Goal: Task Accomplishment & Management: Complete application form

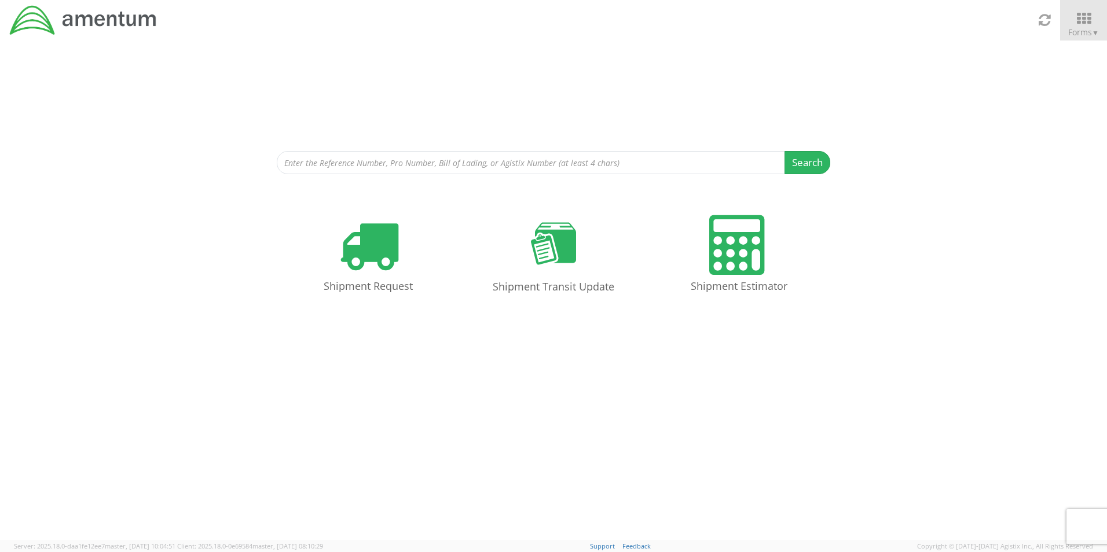
click at [883, 62] on div "Search Refine By Ship From Date To" at bounding box center [553, 108] width 1107 height 134
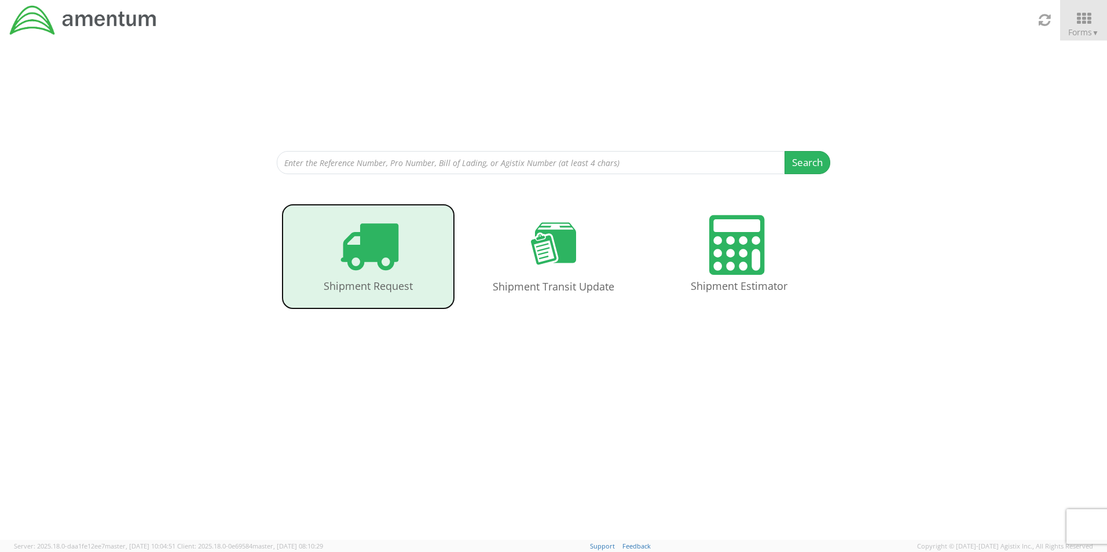
click at [381, 248] on icon at bounding box center [369, 245] width 60 height 60
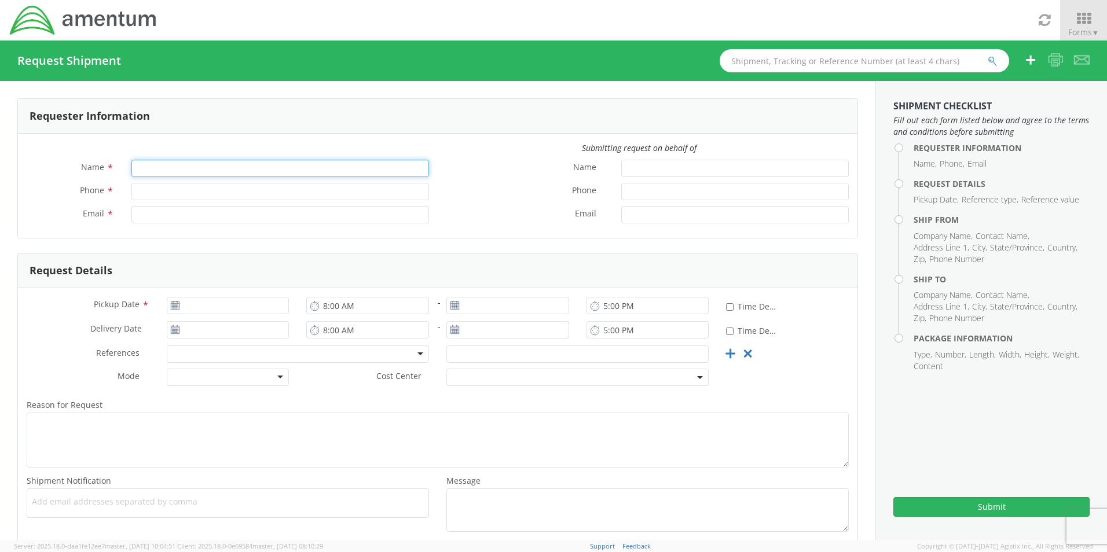
click at [200, 168] on input "Name *" at bounding box center [279, 168] width 297 height 17
type input "[PERSON_NAME]"
type input "[PHONE_NUMBER]"
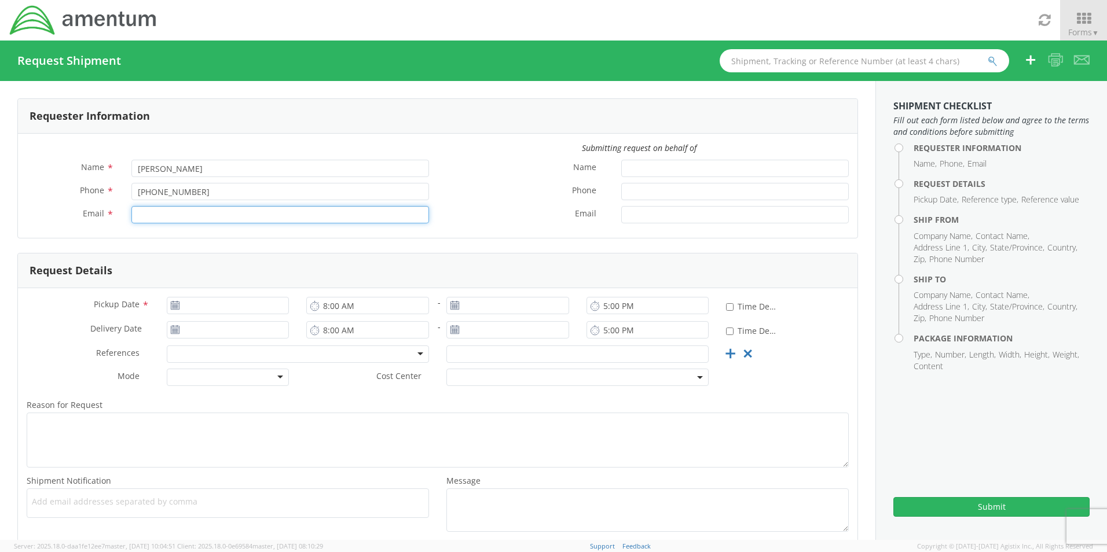
type input "[PERSON_NAME][EMAIL_ADDRESS][PERSON_NAME][DOMAIN_NAME]"
type input "[DATE]"
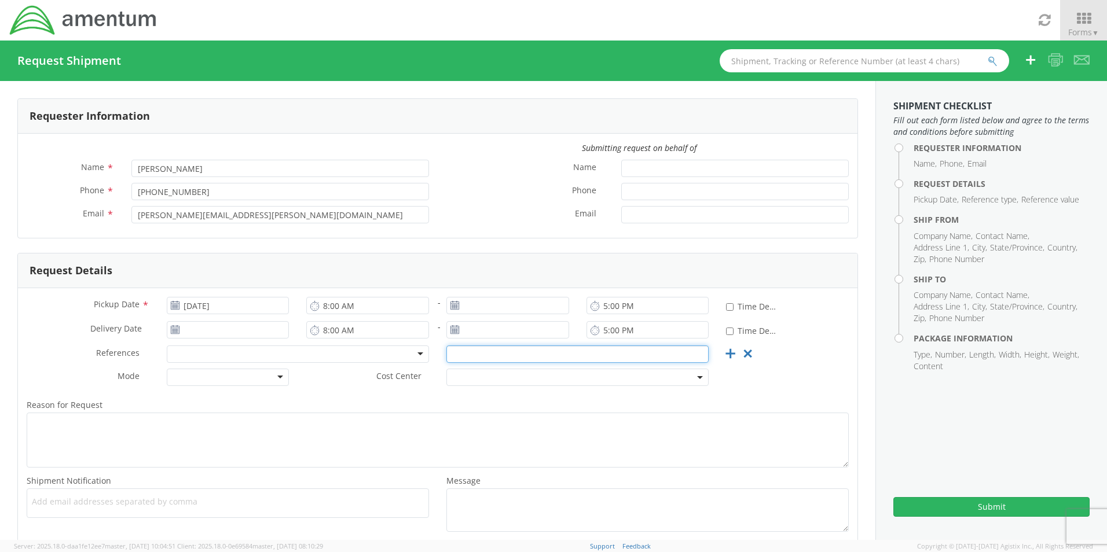
type input "OVHD.101288.00000"
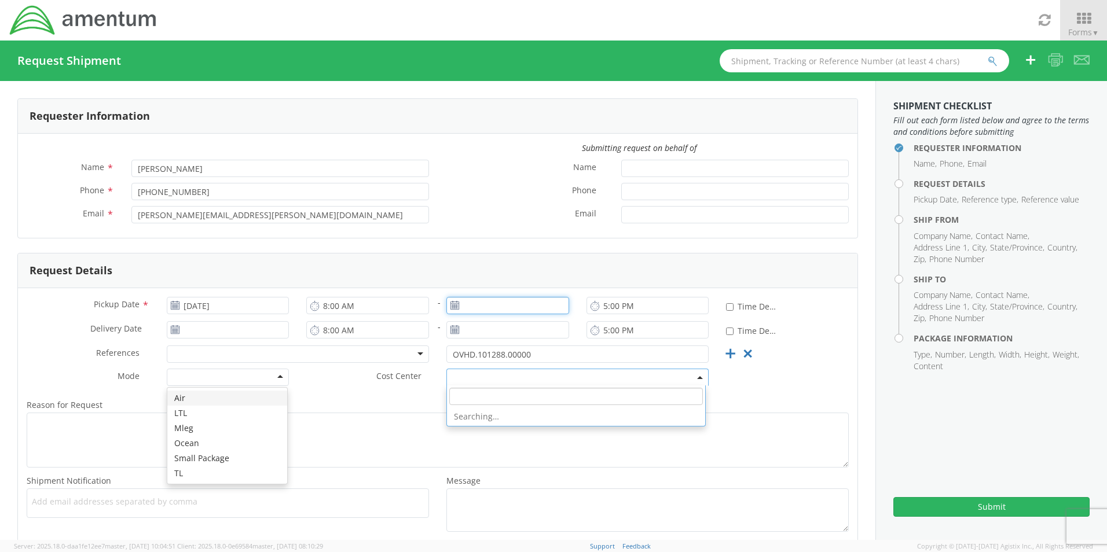
type input "[DATE]"
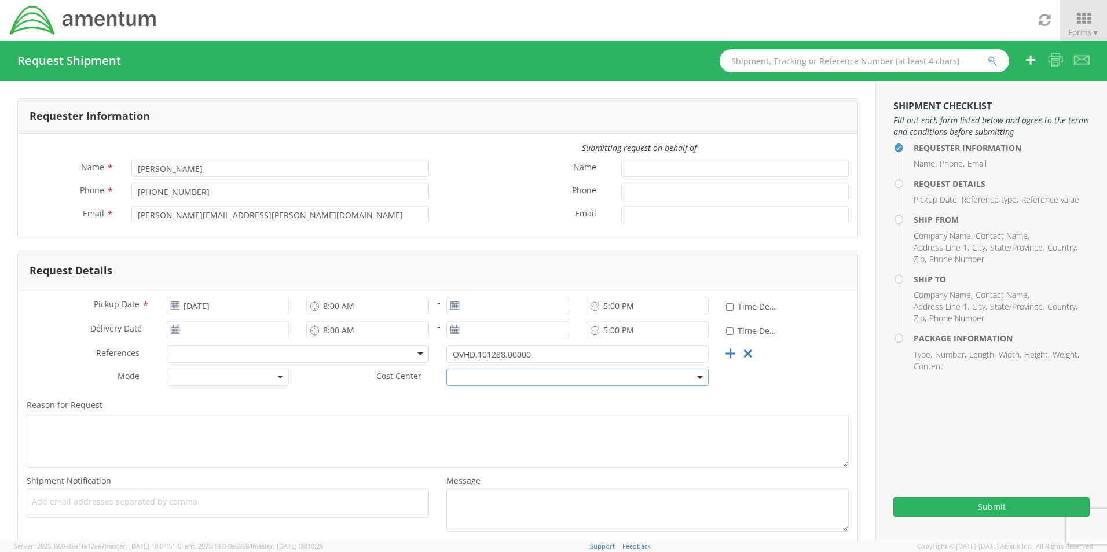
click at [501, 186] on label "Phone *" at bounding box center [525, 190] width 175 height 15
click at [621, 186] on input "Phone *" at bounding box center [734, 191] width 227 height 17
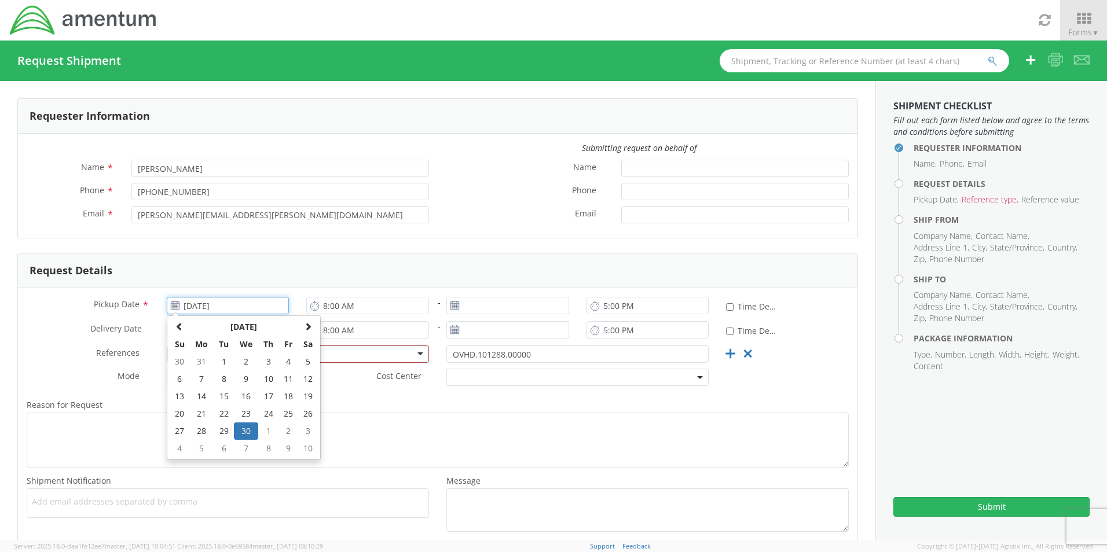
click at [244, 308] on input "[DATE]" at bounding box center [228, 305] width 123 height 17
drag, startPoint x: 238, startPoint y: 305, endPoint x: 136, endPoint y: 300, distance: 102.6
click at [136, 300] on div "Pickup Date * [DATE] [DATE] Su Mo Tu We Th Fr Sa 30 31 1 2 3 4 5 6 7 8 9 10 11 …" at bounding box center [158, 305] width 280 height 17
click at [298, 330] on th at bounding box center [308, 326] width 20 height 17
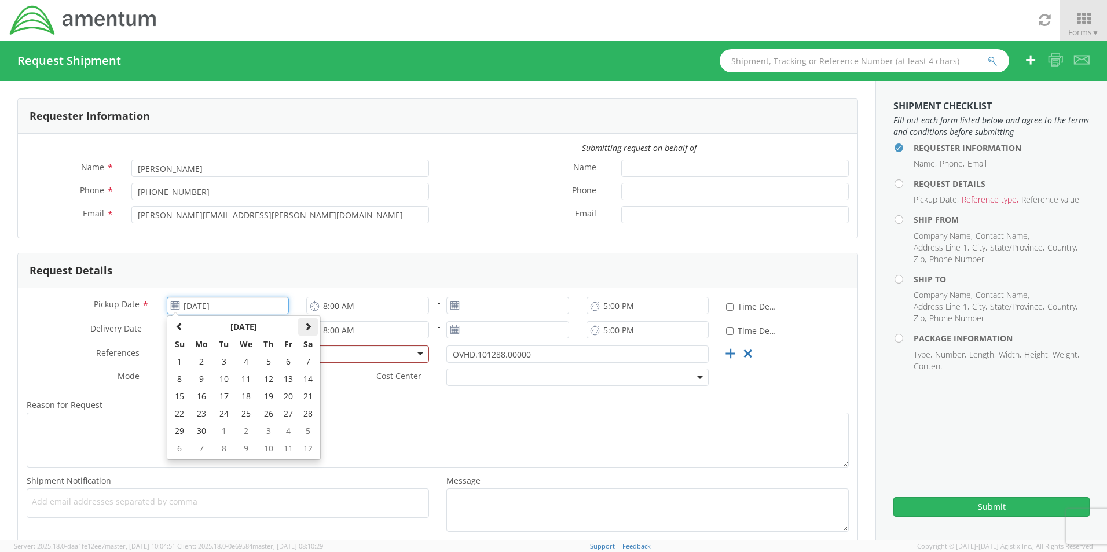
click at [298, 330] on th at bounding box center [308, 326] width 20 height 17
click at [244, 358] on td "3" at bounding box center [246, 361] width 24 height 17
type input "[DATE]"
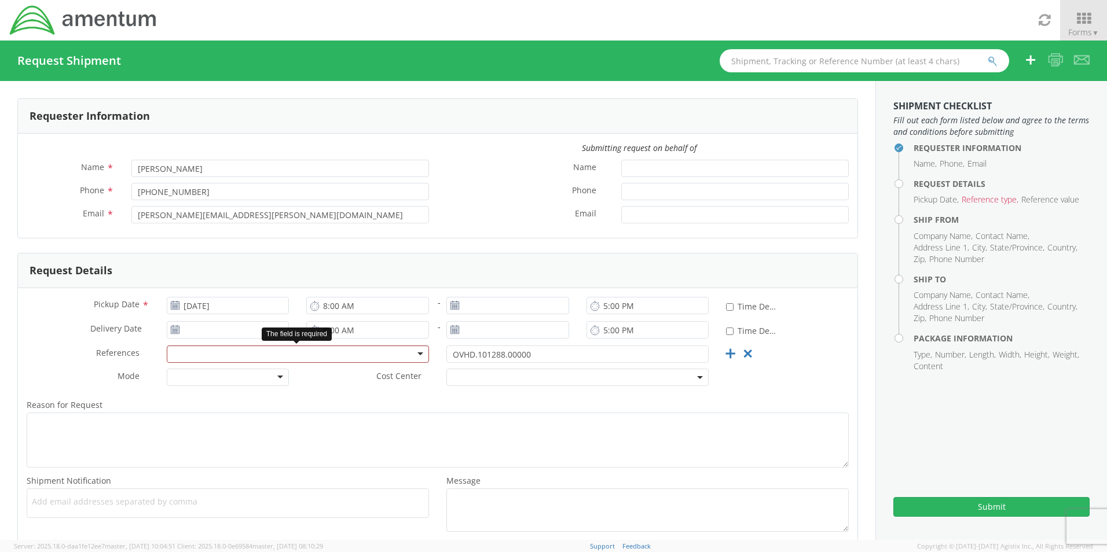
click at [414, 355] on div at bounding box center [298, 354] width 262 height 17
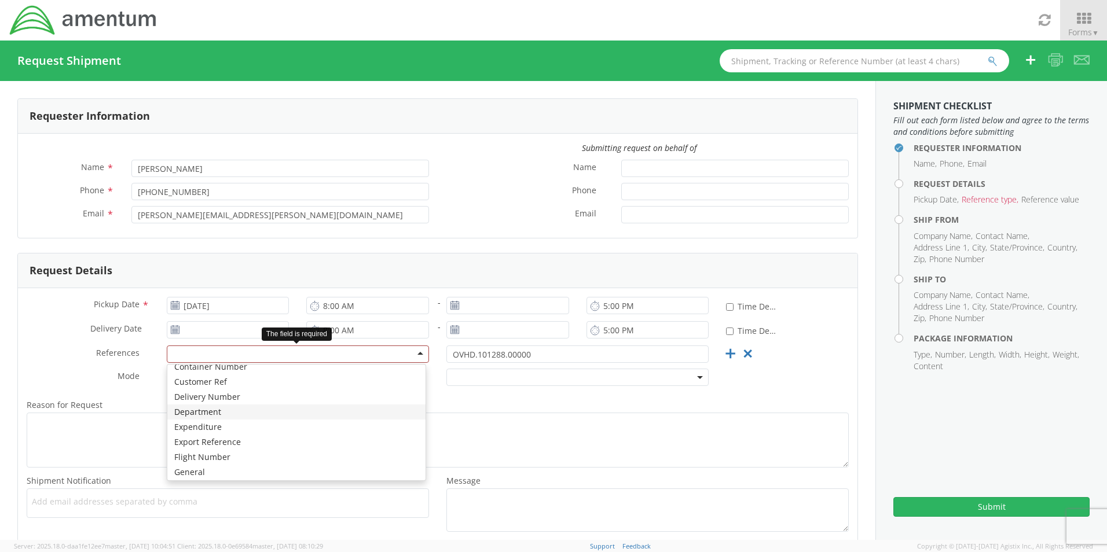
scroll to position [232, 0]
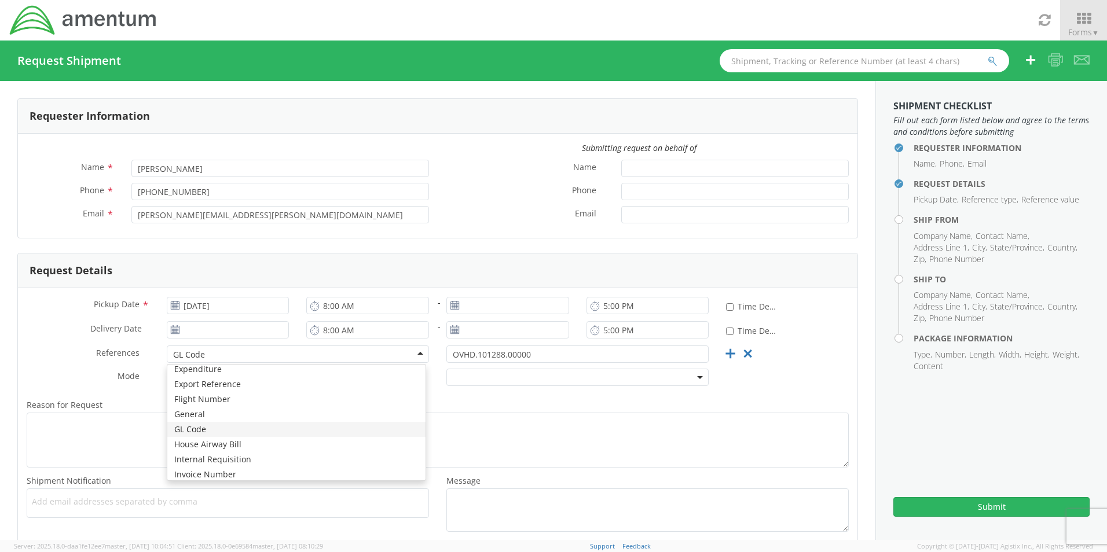
click at [410, 355] on div "GL Code" at bounding box center [298, 354] width 262 height 17
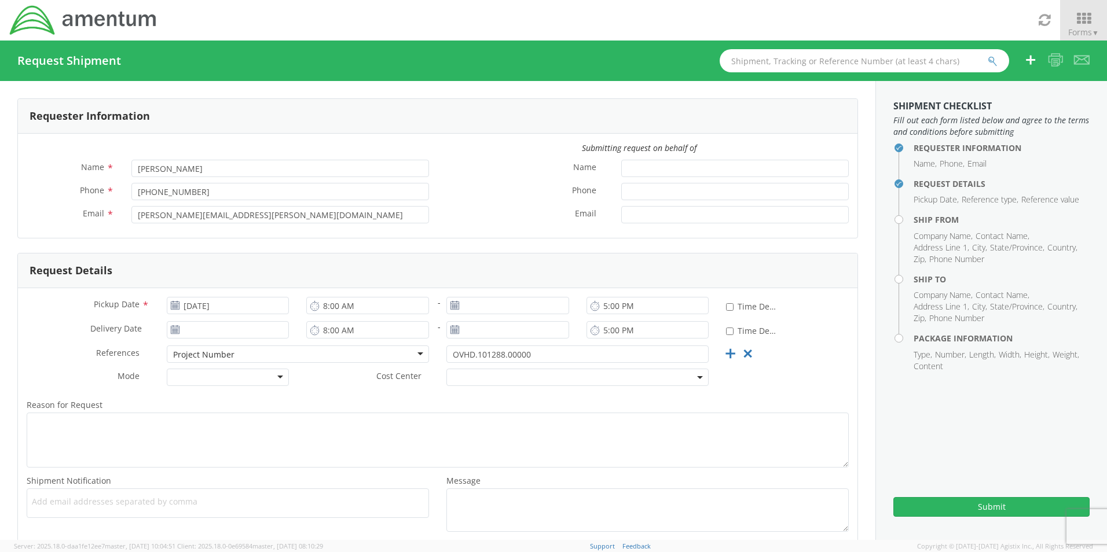
scroll to position [0, 0]
click at [779, 392] on div "Reason for Request * Shipment Notification * Add email addresses separated by c…" at bounding box center [437, 465] width 839 height 146
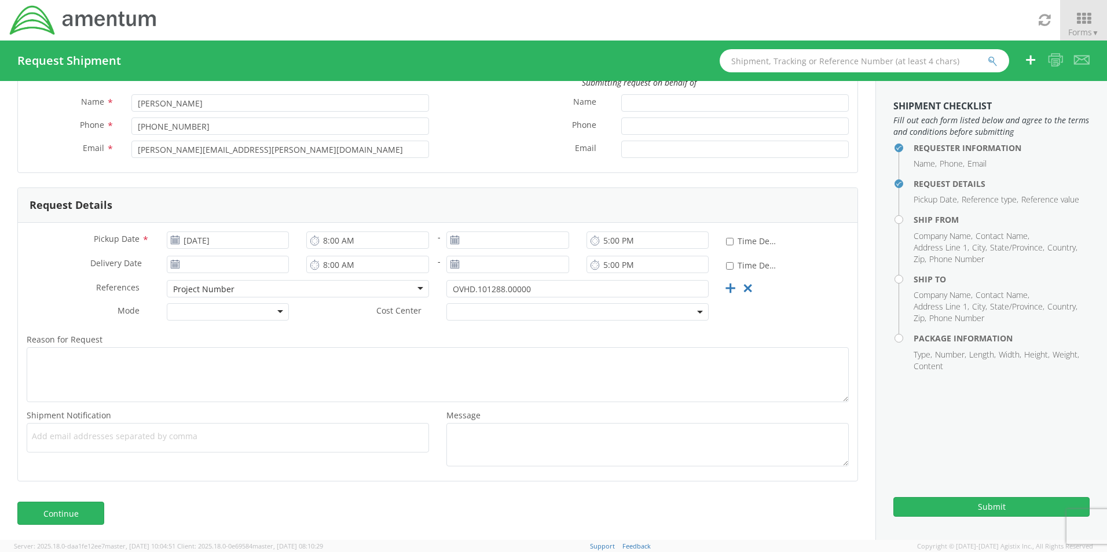
scroll to position [68, 0]
click at [98, 518] on link "Continue" at bounding box center [60, 510] width 87 height 23
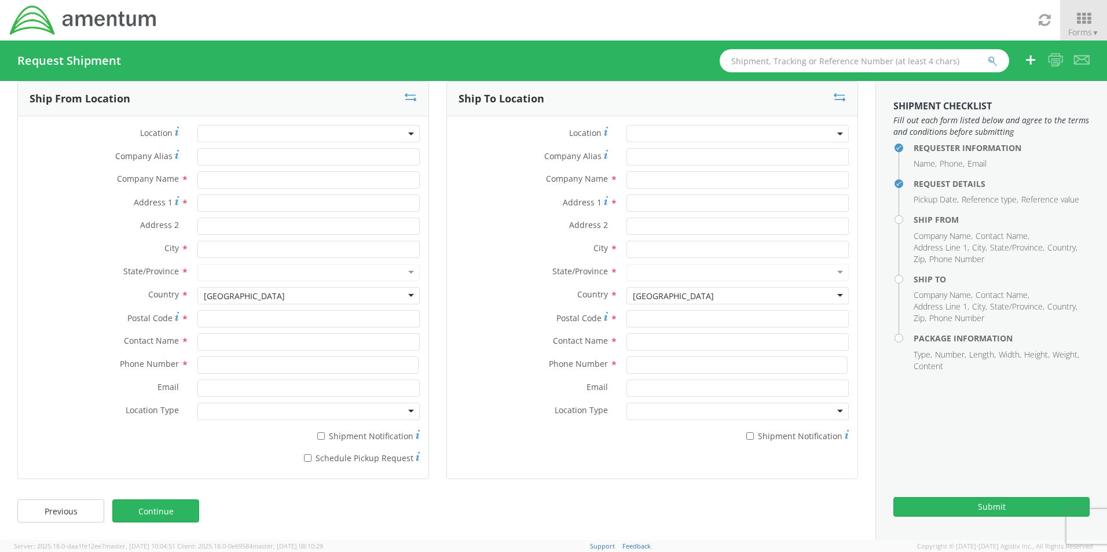
scroll to position [17, 0]
click at [408, 133] on b at bounding box center [411, 134] width 6 height 3
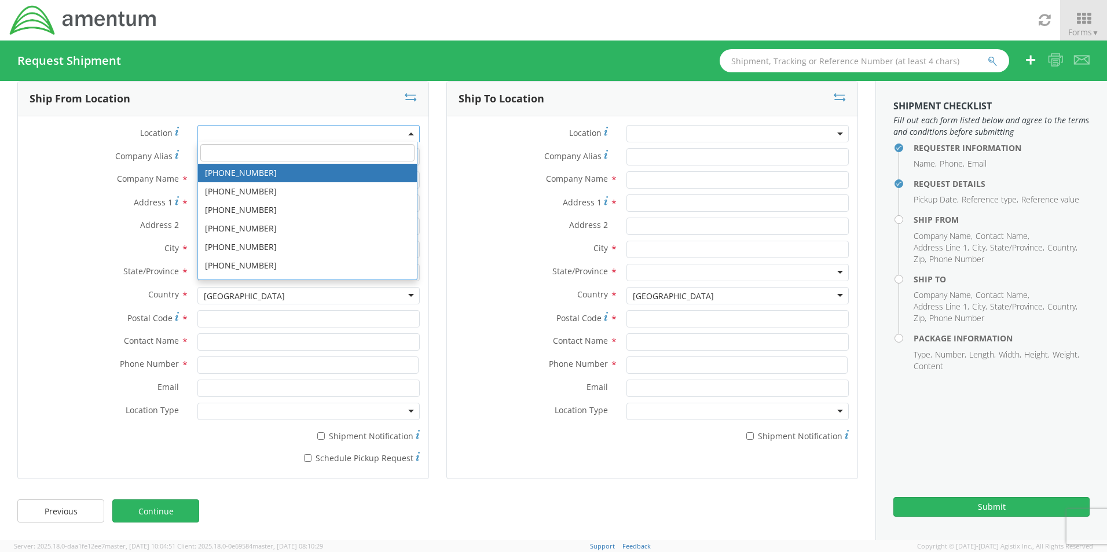
click at [356, 130] on span at bounding box center [308, 133] width 222 height 17
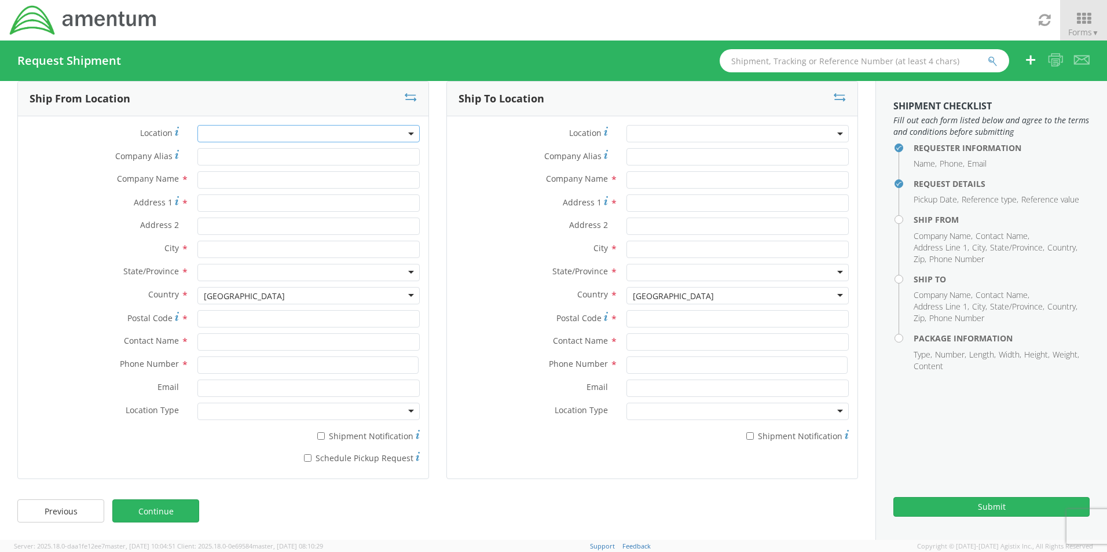
click at [355, 130] on span at bounding box center [308, 133] width 222 height 17
click at [319, 181] on input "text" at bounding box center [308, 179] width 222 height 17
type input "Amentum"
type input "8200 I-H 10 West"
type input "Suite 825"
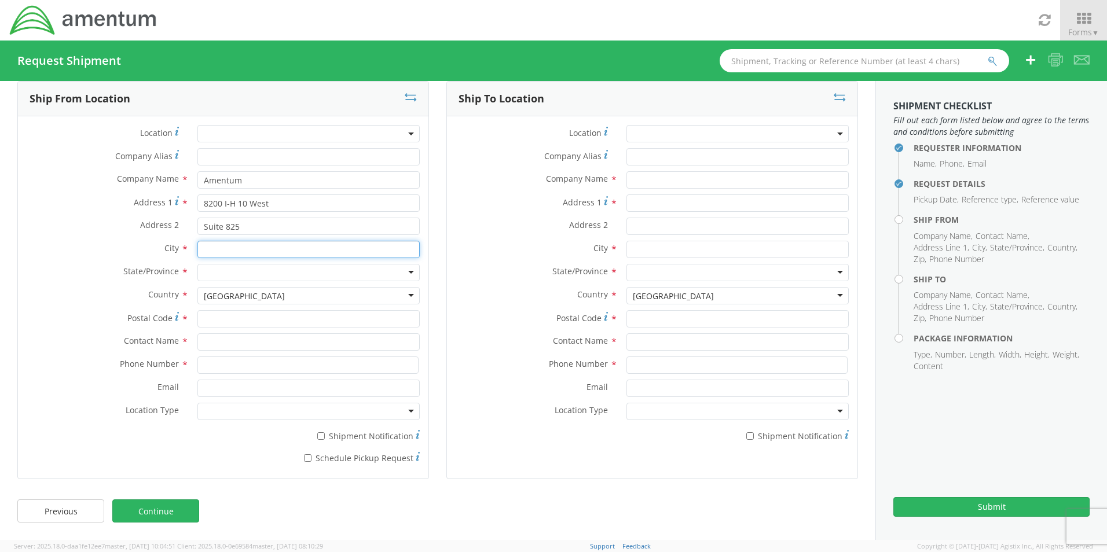
type input "San Antonio"
type input "t"
type input "78230"
type input "[PERSON_NAME]"
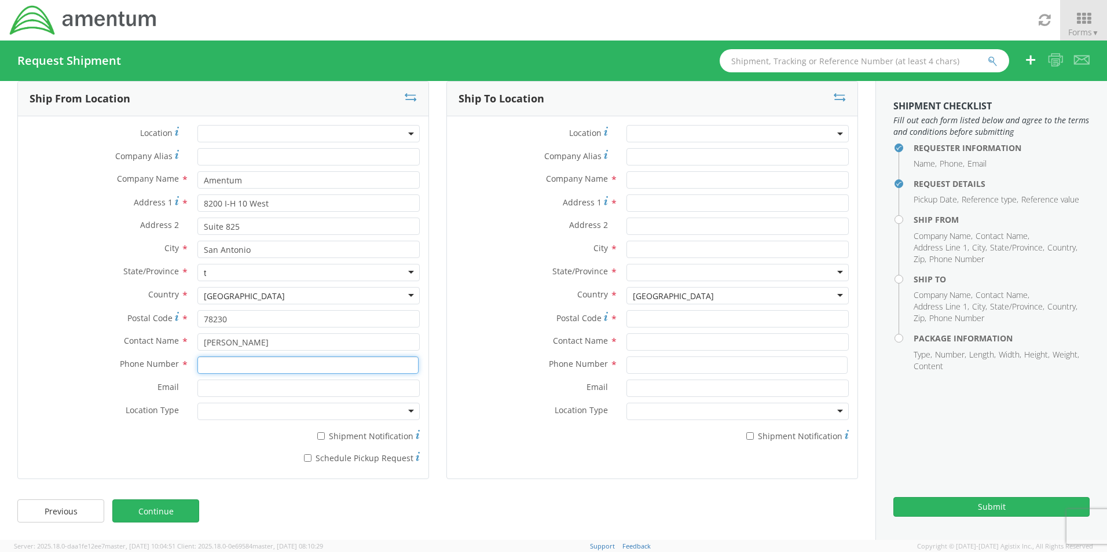
type input "[PHONE_NUMBER]"
type input "[PERSON_NAME][EMAIL_ADDRESS][PERSON_NAME][DOMAIN_NAME]"
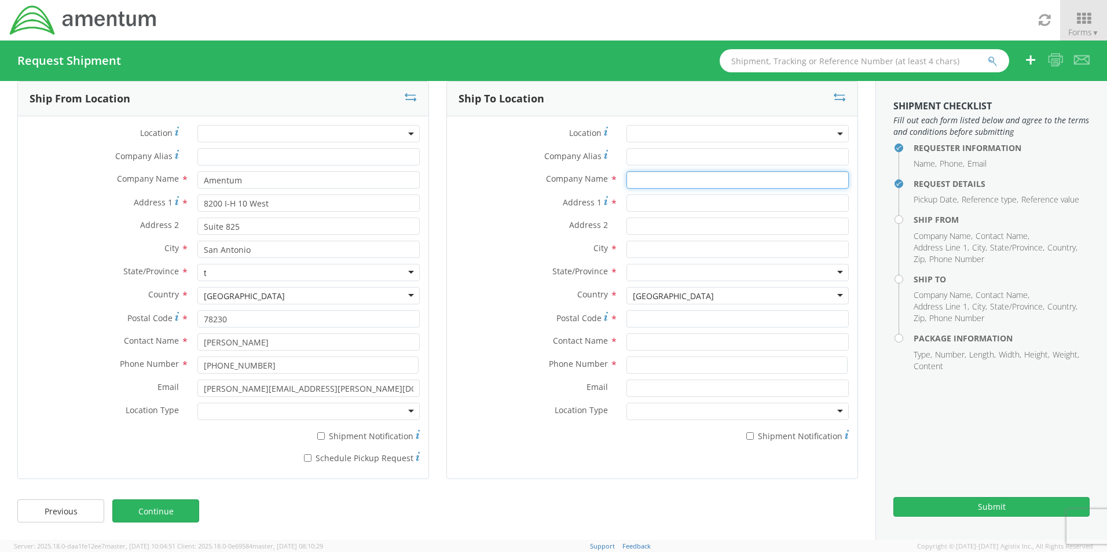
type input "DT/EI/IM/SCM SA21 / Amentum"
type input "[STREET_ADDRESS]"
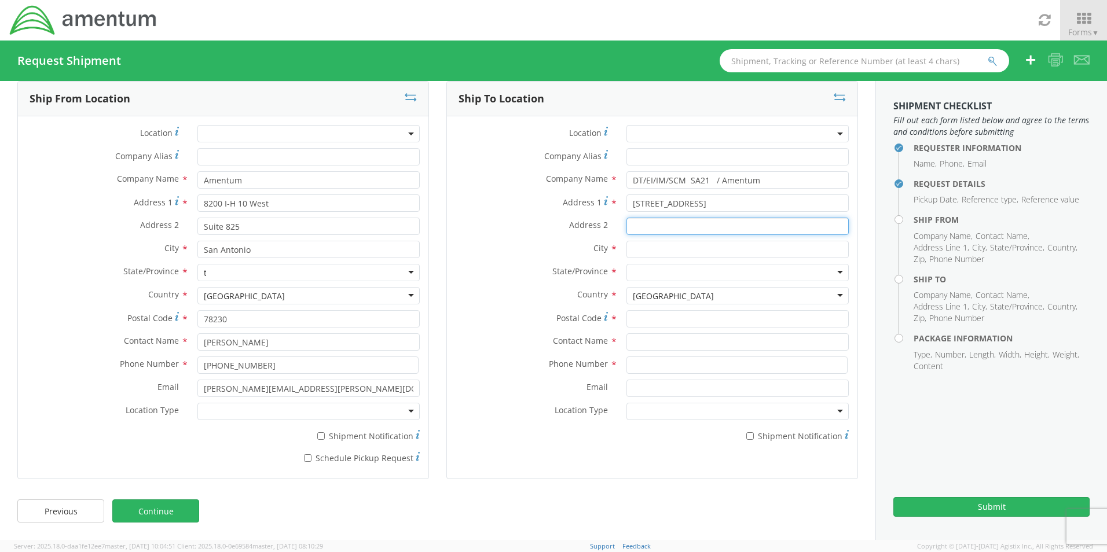
type input "Loading Dock# 2"
type input "[GEOGRAPHIC_DATA]"
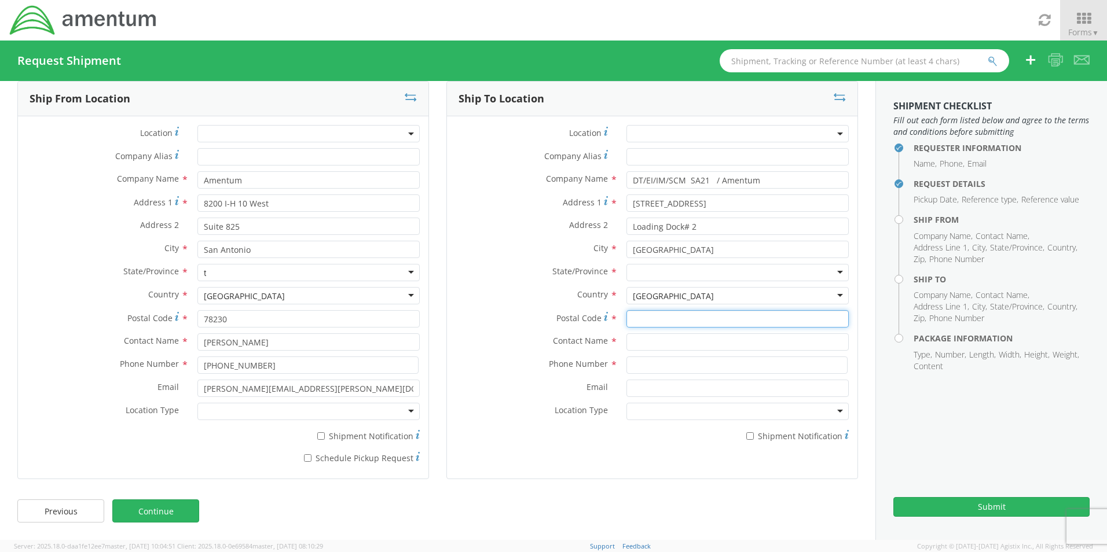
type input "22153"
type input "[DEMOGRAPHIC_DATA][PERSON_NAME]"
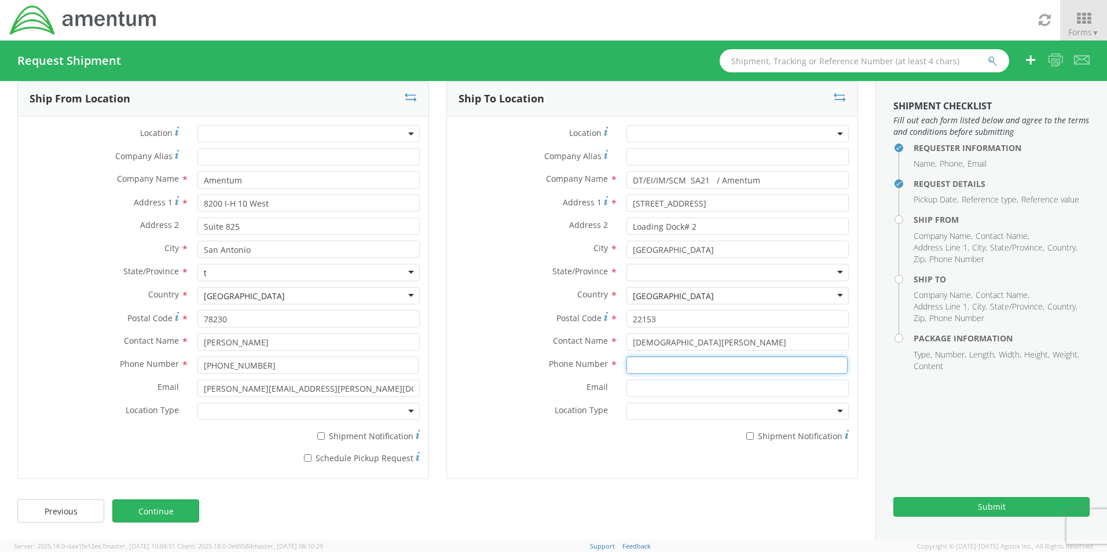
type input "[PHONE_NUMBER]"
type input "[EMAIL_ADDRESS][DOMAIN_NAME]"
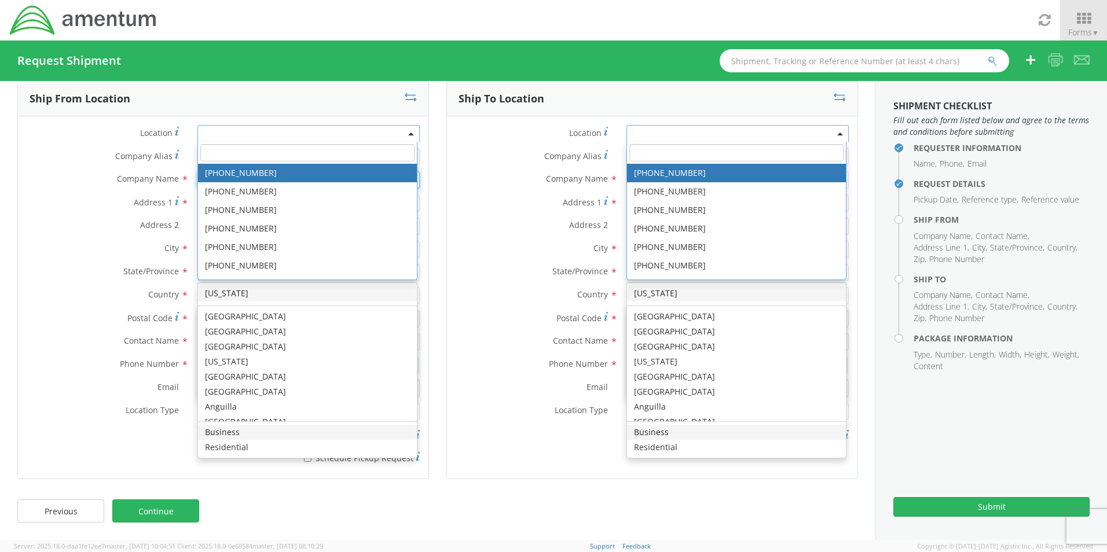
scroll to position [0, 0]
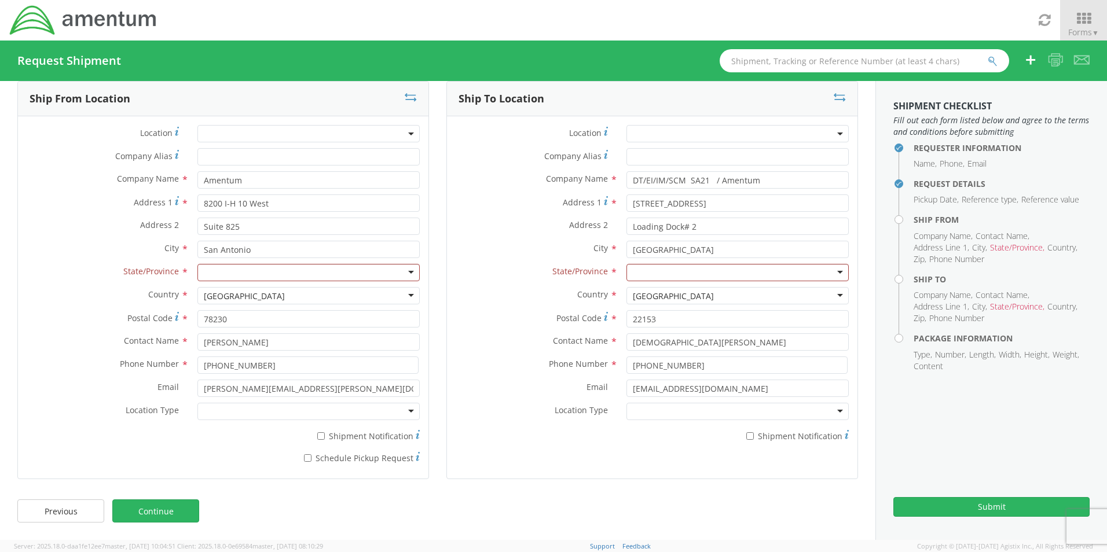
click at [499, 135] on label "Location *" at bounding box center [532, 133] width 171 height 16
drag, startPoint x: 768, startPoint y: 179, endPoint x: 618, endPoint y: 177, distance: 150.5
click at [618, 177] on div "DT/EI/IM/SCM SA21 / Amentum searching..." at bounding box center [738, 179] width 240 height 17
type input "R"
type input "Amentum"
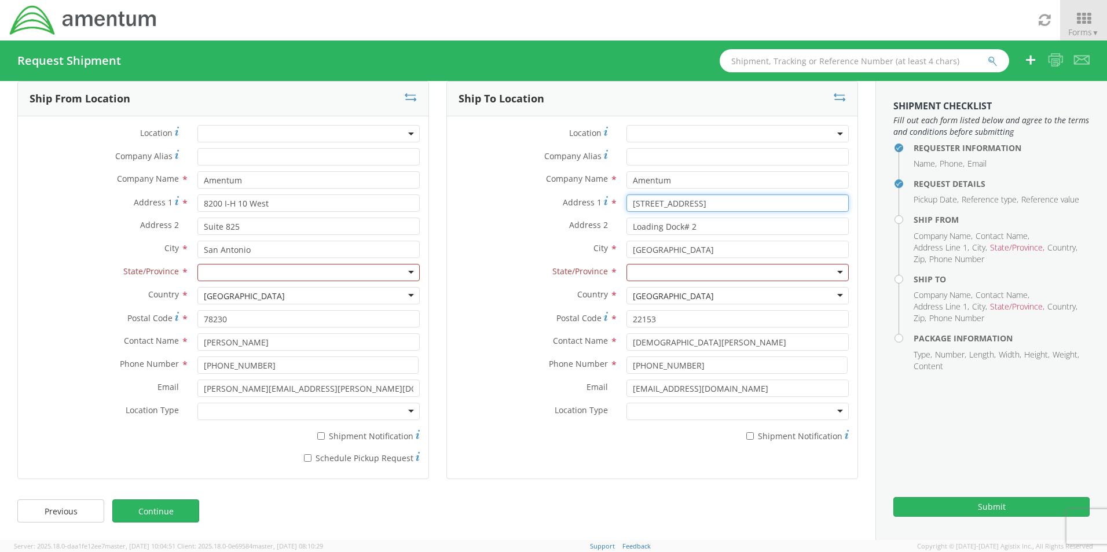
type input "[STREET_ADDRESS]"
type input "[GEOGRAPHIC_DATA]"
type input "V"
drag, startPoint x: 648, startPoint y: 324, endPoint x: 610, endPoint y: 319, distance: 38.0
click at [610, 319] on div "Postal Code * 22153" at bounding box center [652, 318] width 410 height 17
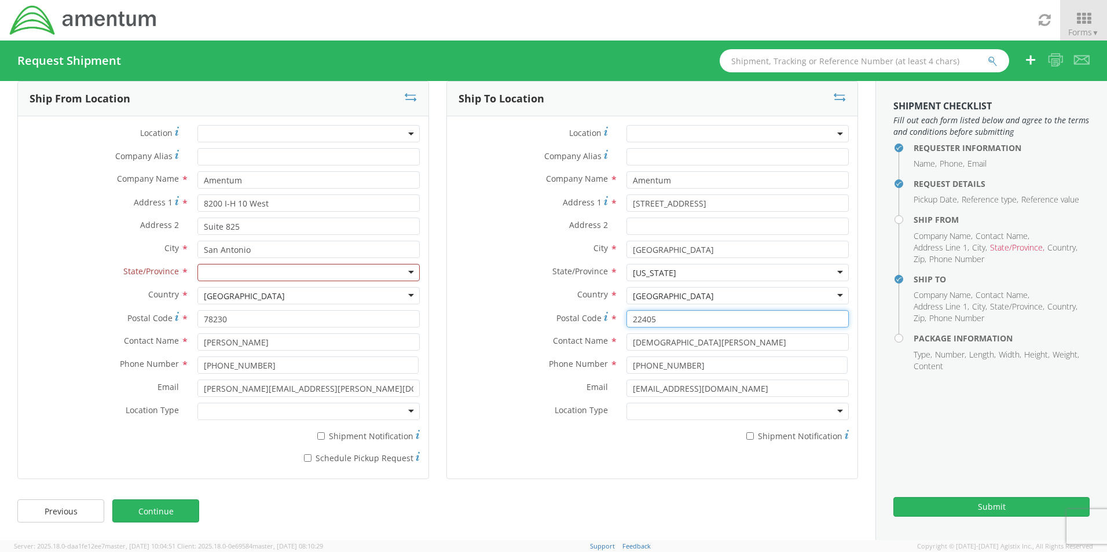
type input "22405"
click at [745, 356] on div "Contact Name * [DEMOGRAPHIC_DATA][PERSON_NAME]" at bounding box center [652, 344] width 410 height 23
drag, startPoint x: 658, startPoint y: 341, endPoint x: 578, endPoint y: 340, distance: 79.3
click at [578, 340] on div "Contact Name * [DEMOGRAPHIC_DATA][PERSON_NAME]" at bounding box center [652, 341] width 410 height 17
type input "[PERSON_NAME]"
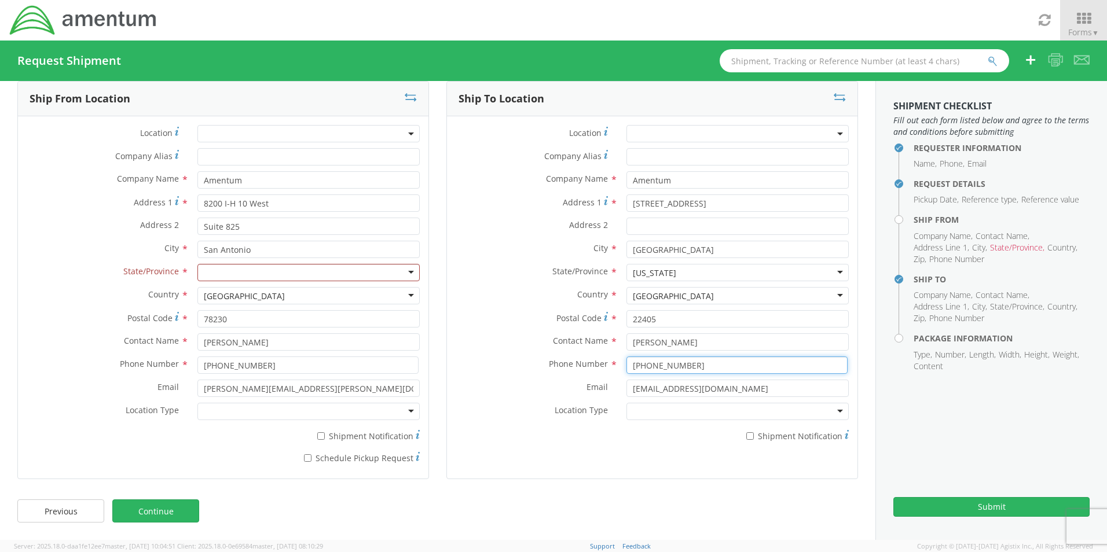
drag, startPoint x: 687, startPoint y: 363, endPoint x: 568, endPoint y: 358, distance: 119.3
click at [568, 358] on div "Phone Number * [PHONE_NUMBER]" at bounding box center [652, 365] width 410 height 17
drag, startPoint x: 732, startPoint y: 392, endPoint x: 439, endPoint y: 375, distance: 293.3
click at [440, 376] on div "Ship To Location Location * Company Alias * Company Name * Amentum [GEOGRAPHIC_…" at bounding box center [652, 287] width 429 height 413
click at [633, 368] on input at bounding box center [736, 365] width 221 height 17
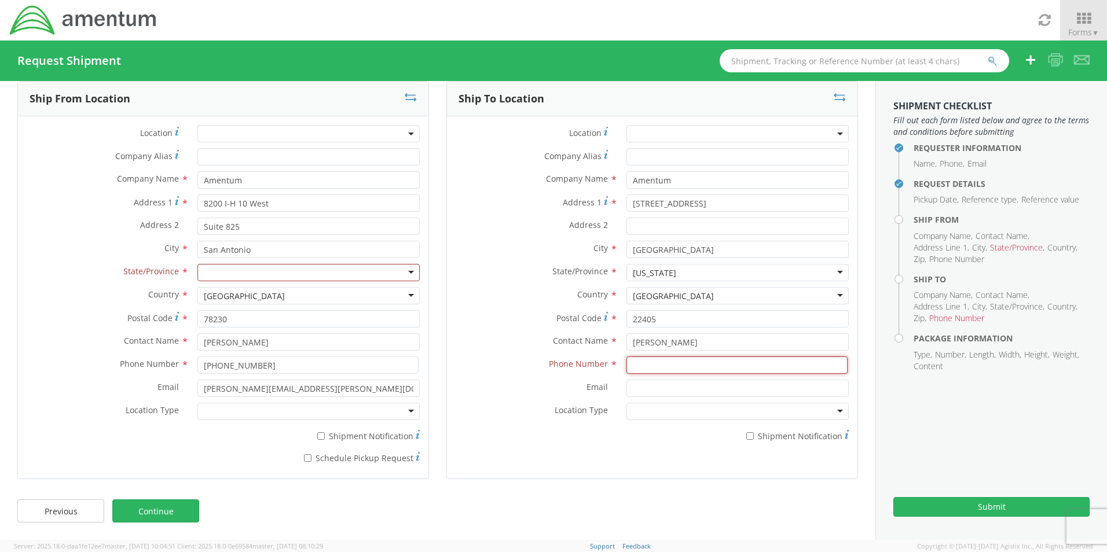
paste input "540.847.4790"
click at [644, 365] on input "540.847.4790" at bounding box center [736, 365] width 221 height 17
click at [658, 368] on input "540-847.4790" at bounding box center [736, 365] width 221 height 17
click at [660, 366] on input "540-847.4790" at bounding box center [736, 365] width 221 height 17
type input "[PHONE_NUMBER]"
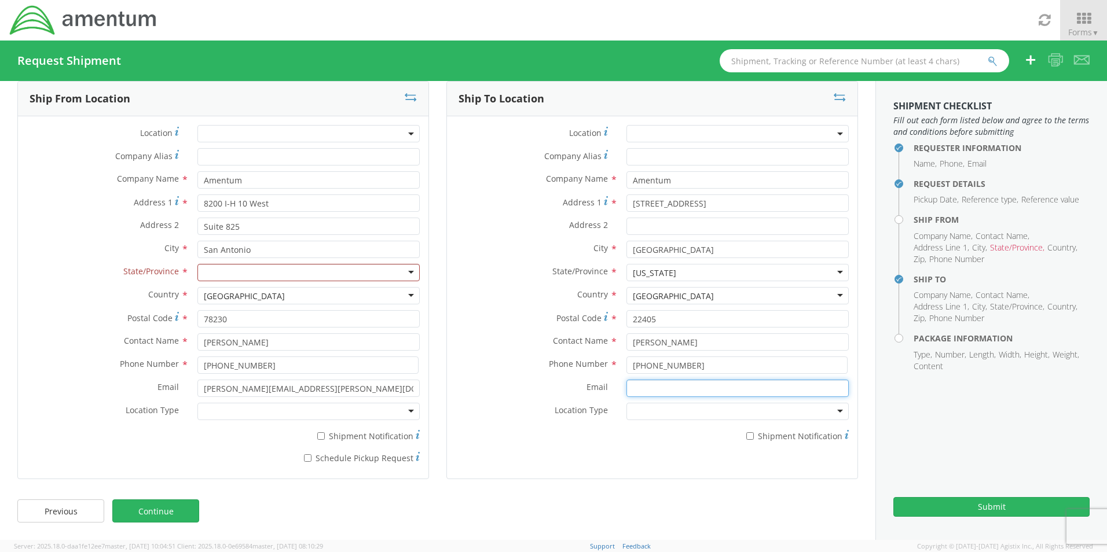
click at [626, 384] on input "Email *" at bounding box center [737, 388] width 222 height 17
paste input "[PERSON_NAME][EMAIL_ADDRESS][PERSON_NAME][DOMAIN_NAME]"
type input "[PERSON_NAME][EMAIL_ADDRESS][PERSON_NAME][DOMAIN_NAME]"
click at [581, 452] on div "Location * Company Alias * Company Name * Amentum Amentum Amentum - ( [PERSON_N…" at bounding box center [652, 286] width 410 height 340
click at [832, 406] on div at bounding box center [737, 411] width 222 height 17
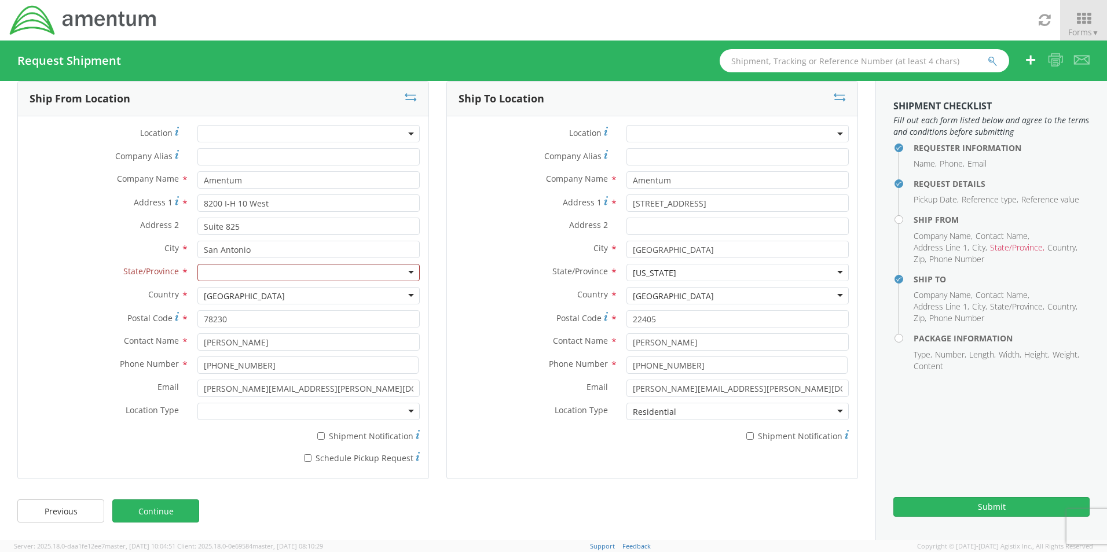
click at [333, 273] on div at bounding box center [308, 272] width 222 height 17
type input "t"
click at [407, 414] on div at bounding box center [308, 411] width 222 height 17
click at [1004, 507] on button "Submit" at bounding box center [991, 507] width 196 height 20
drag, startPoint x: 271, startPoint y: 316, endPoint x: 186, endPoint y: 313, distance: 85.2
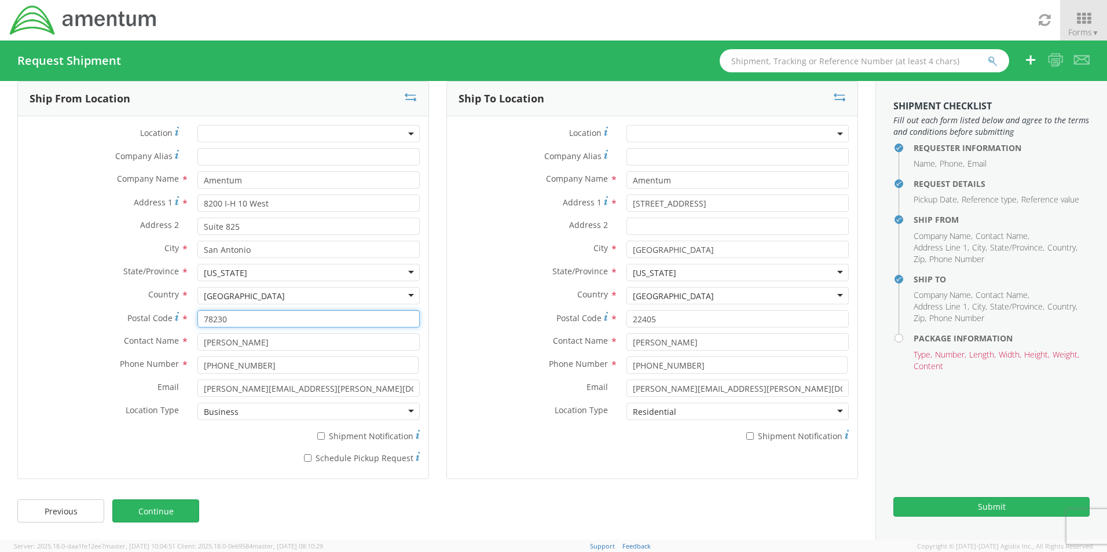
click at [186, 313] on div "Postal Code * 78230" at bounding box center [223, 318] width 410 height 17
click at [471, 188] on div "Company Name * Amentum Amentum Amentum - ( [PERSON_NAME] ) Bldg. 71006 Blackshe…" at bounding box center [652, 182] width 410 height 23
click at [160, 509] on link "Continue" at bounding box center [155, 510] width 87 height 23
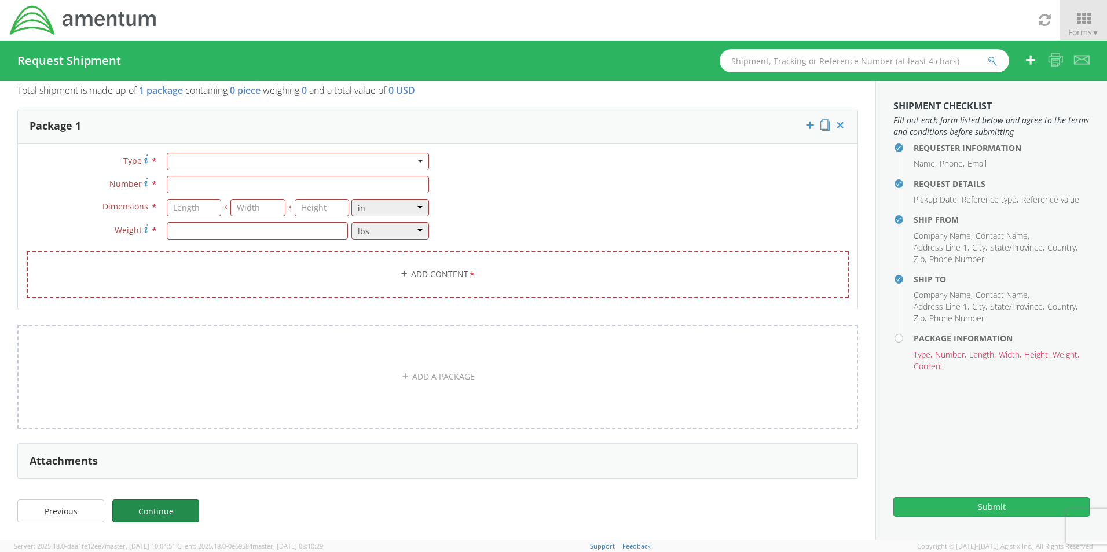
scroll to position [14, 0]
click at [411, 163] on div at bounding box center [298, 161] width 262 height 17
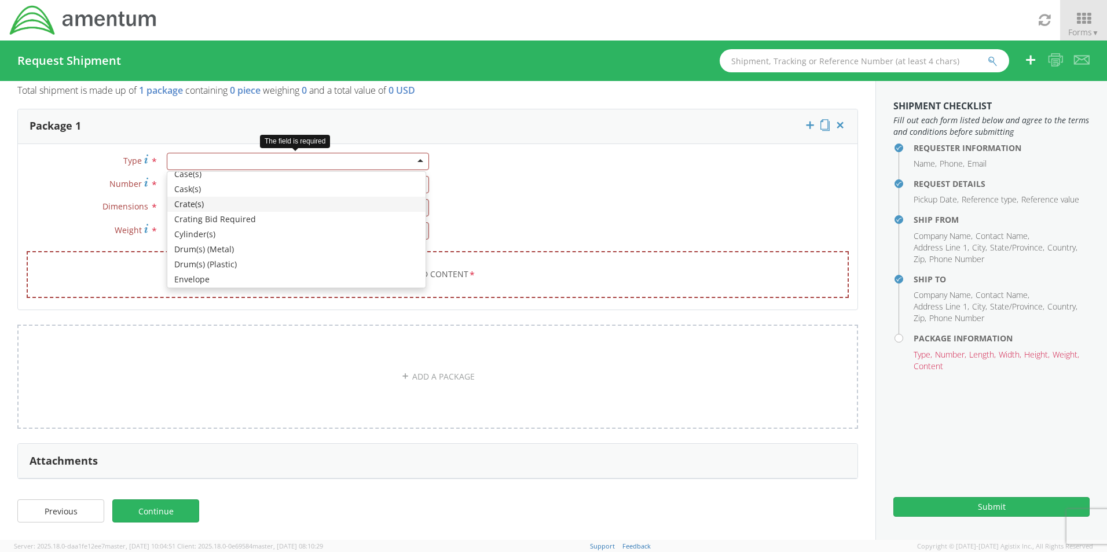
scroll to position [232, 0]
type input "1"
type input "9.5"
type input "12.5"
type input "0.25"
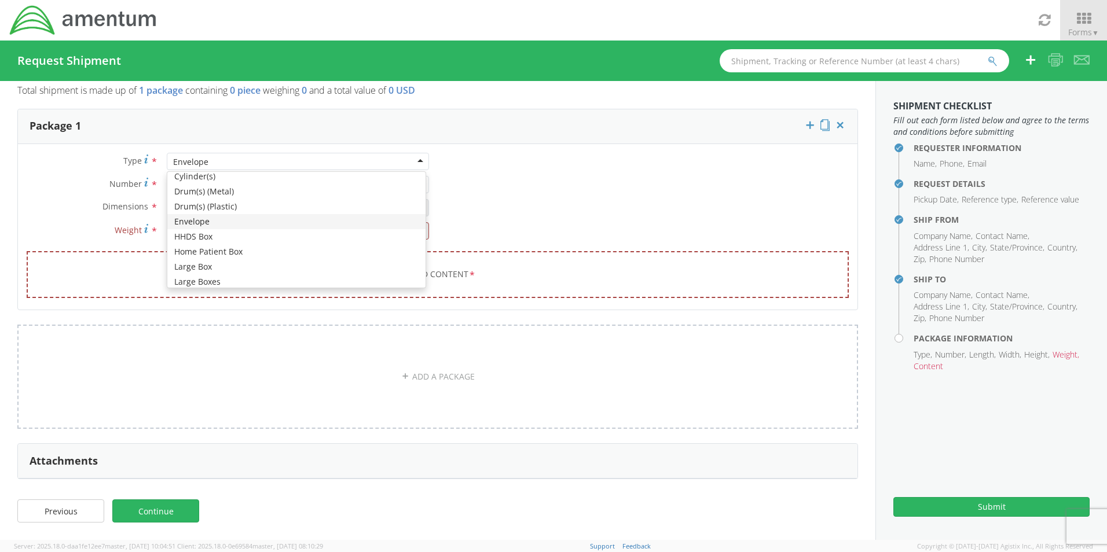
click at [417, 166] on div "Envelope" at bounding box center [298, 161] width 262 height 17
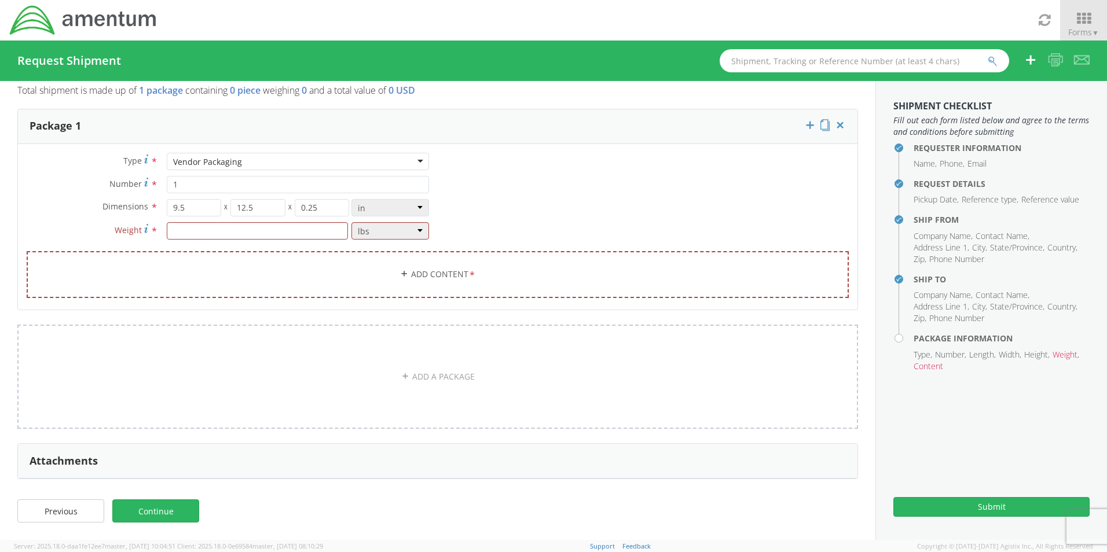
click at [416, 160] on div "Vendor Packaging" at bounding box center [298, 161] width 262 height 17
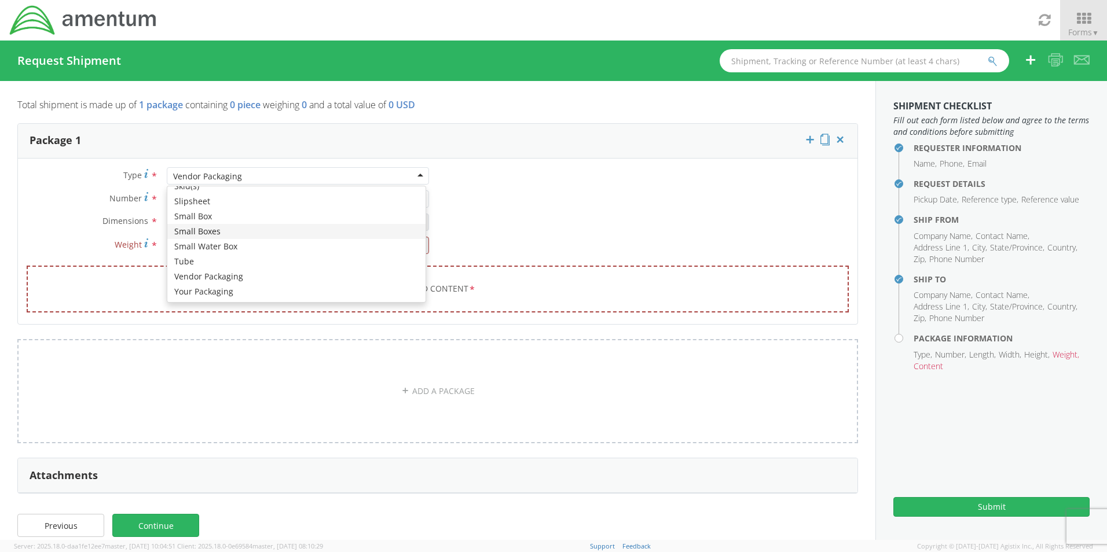
scroll to position [14, 0]
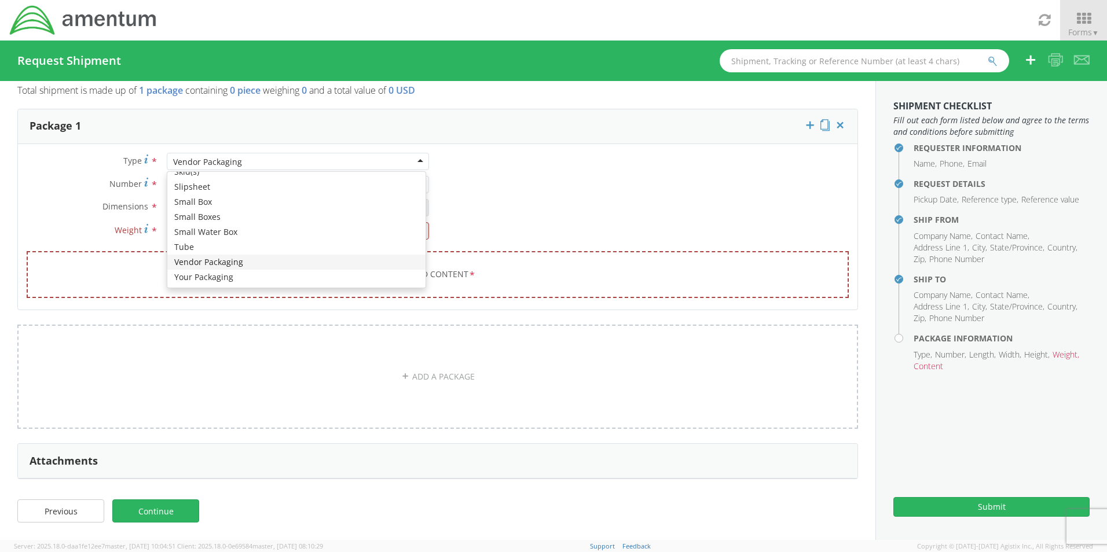
click at [341, 259] on div "Type * Vendor Packaging Vendor Packaging Bale(s) Basket(s) BCK Boxes Bolt(s) Bo…" at bounding box center [437, 233] width 839 height 160
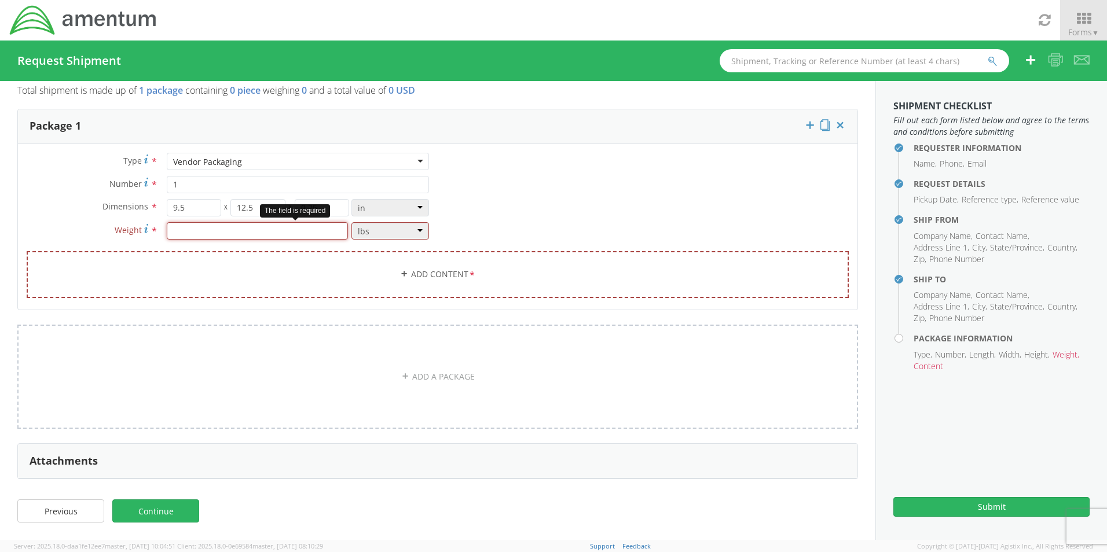
click at [333, 232] on input "number" at bounding box center [257, 230] width 181 height 17
type input "1"
click at [324, 262] on link "Add Content *" at bounding box center [438, 274] width 822 height 47
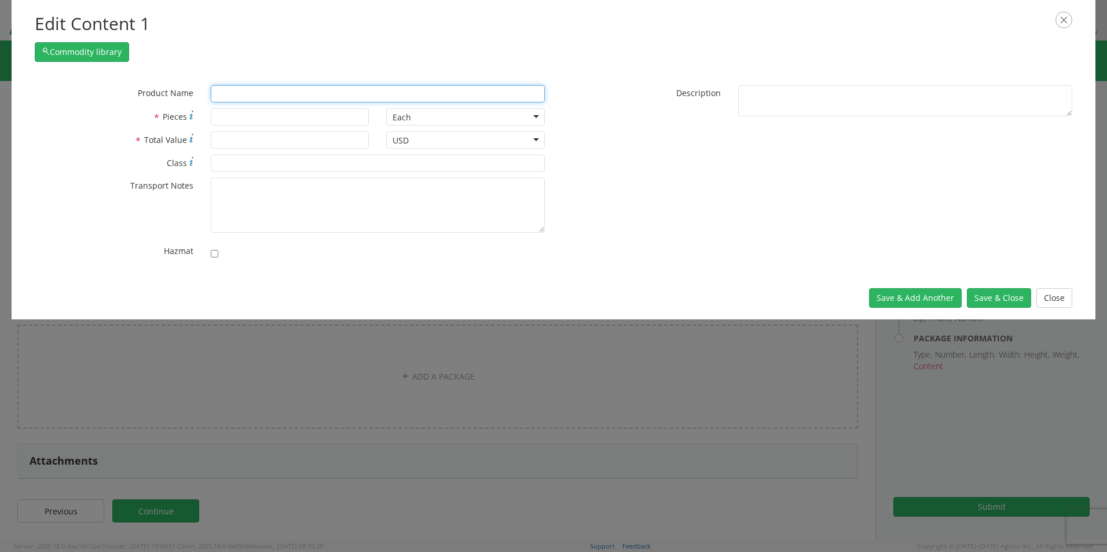
click at [299, 96] on input "text" at bounding box center [378, 93] width 334 height 17
type input "ink"
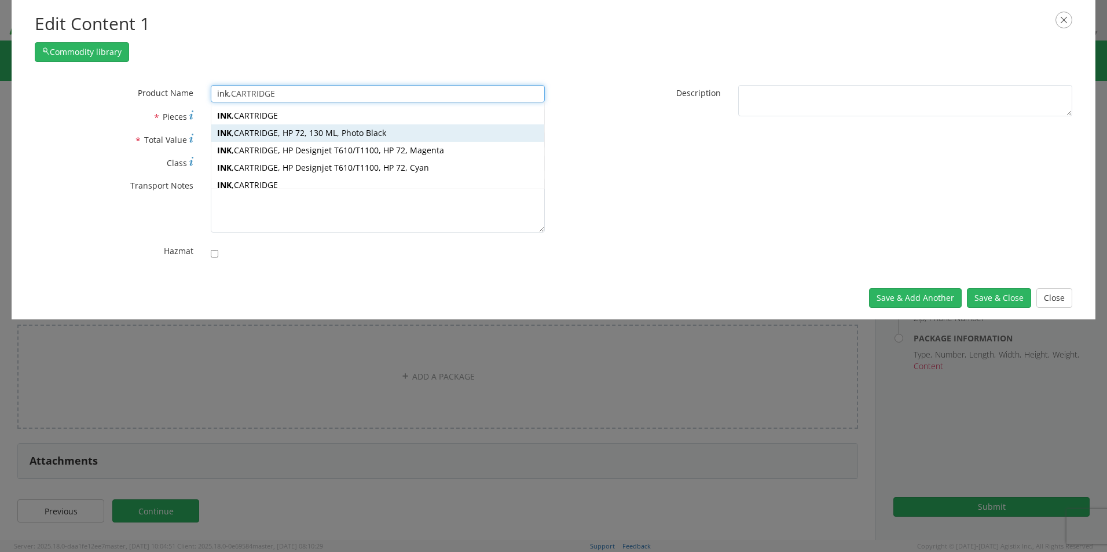
type input "inDICATIOR, DIAL, RANGE 0-1 IN,READING 0 TO 100, LUG BACK"
type input "in"
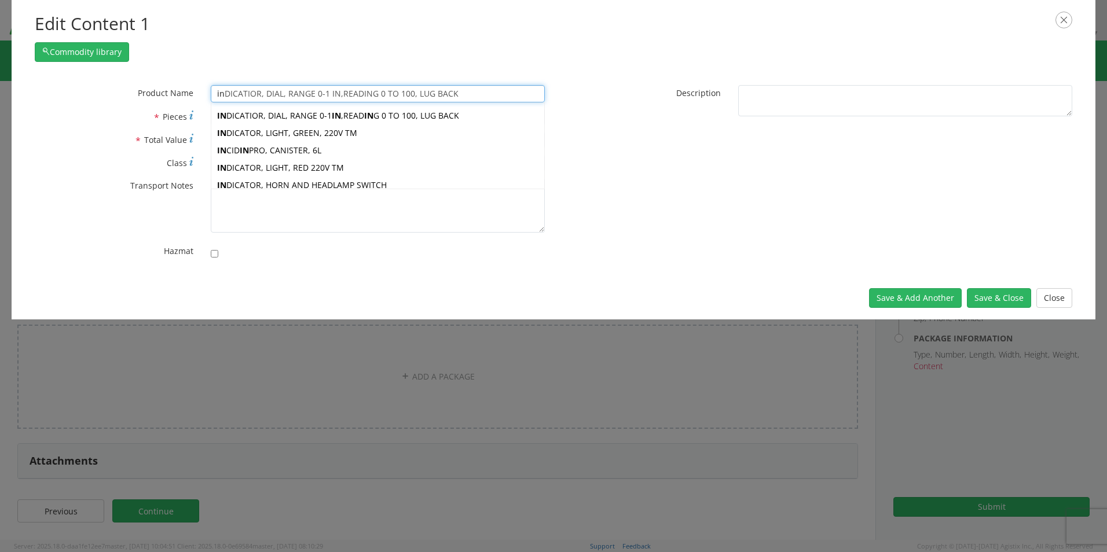
type input "iP9064-8000-1LI EPOXY DULL ALUMINIUM BASE"
type input "i"
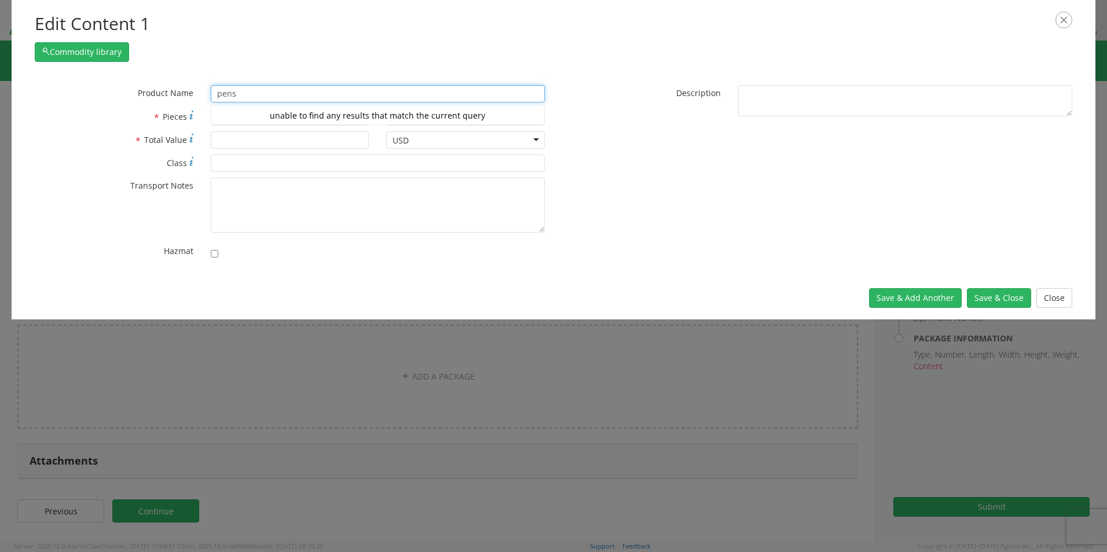
type input "pen"
type input "penCIL, AIR, DIE GRINDER, 1/8 IN COLLET, 70,000 RPM"
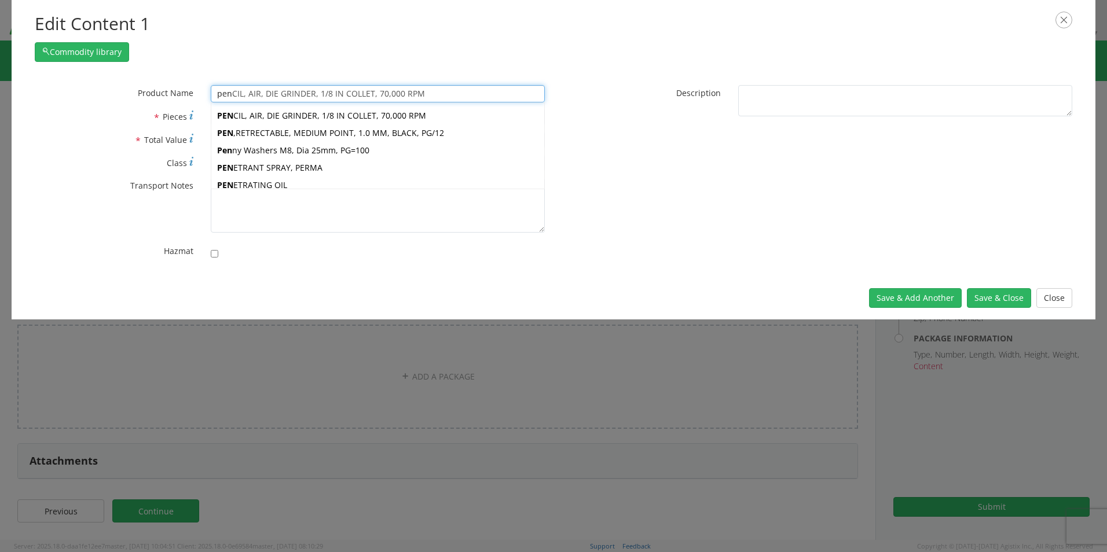
type input "pe"
type input "prist Windshield Cleaner P/N"
type input "p"
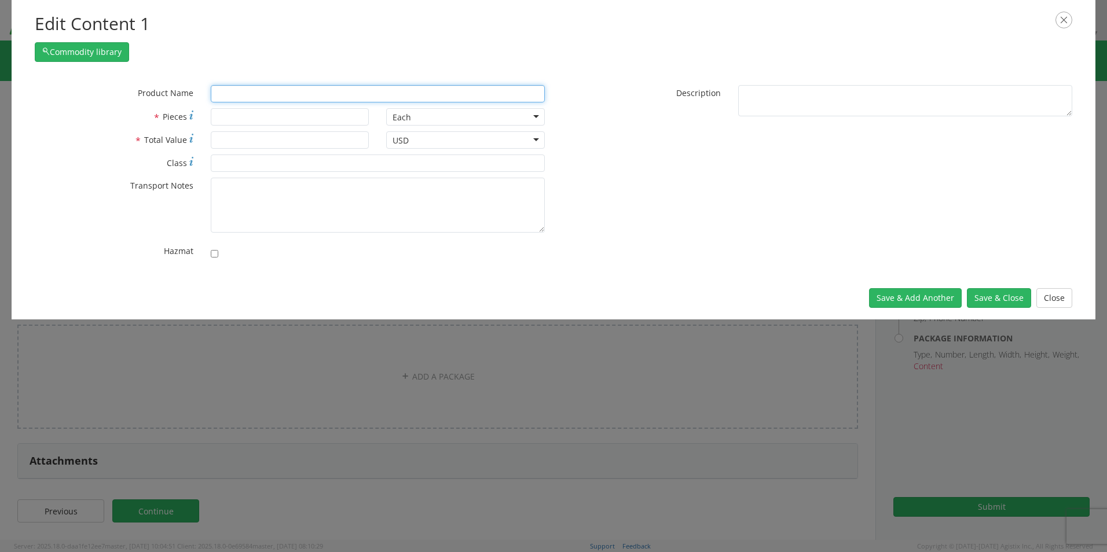
type input "i"
type input "iP9064-8000-1LI EPOXY DULL ALUMINIUM BASE"
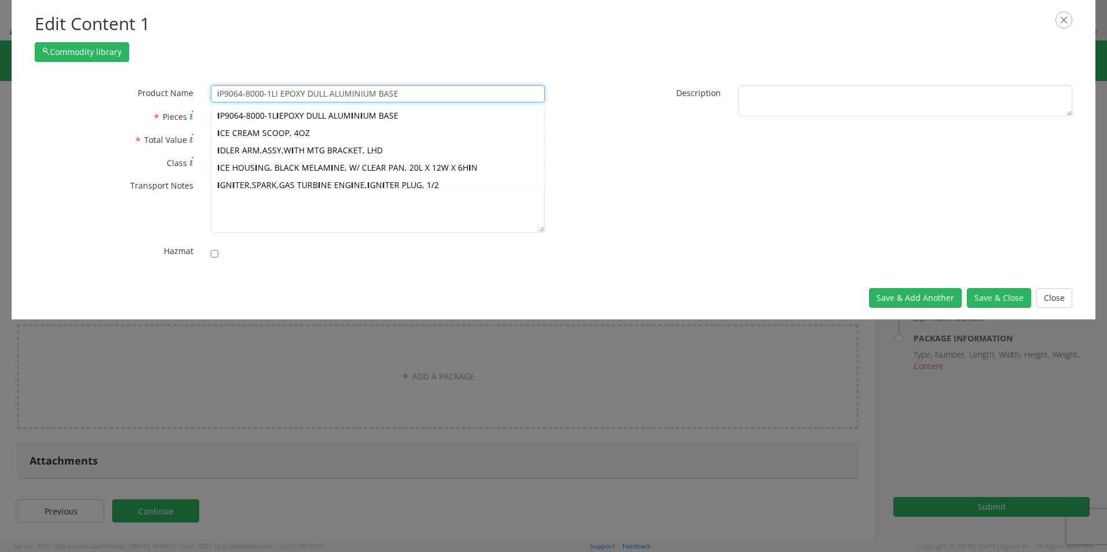
type input "in"
type input "inDICATIOR, DIAL, RANGE 0-1 IN,READING 0 TO 100, LUG BACK"
type input "ini"
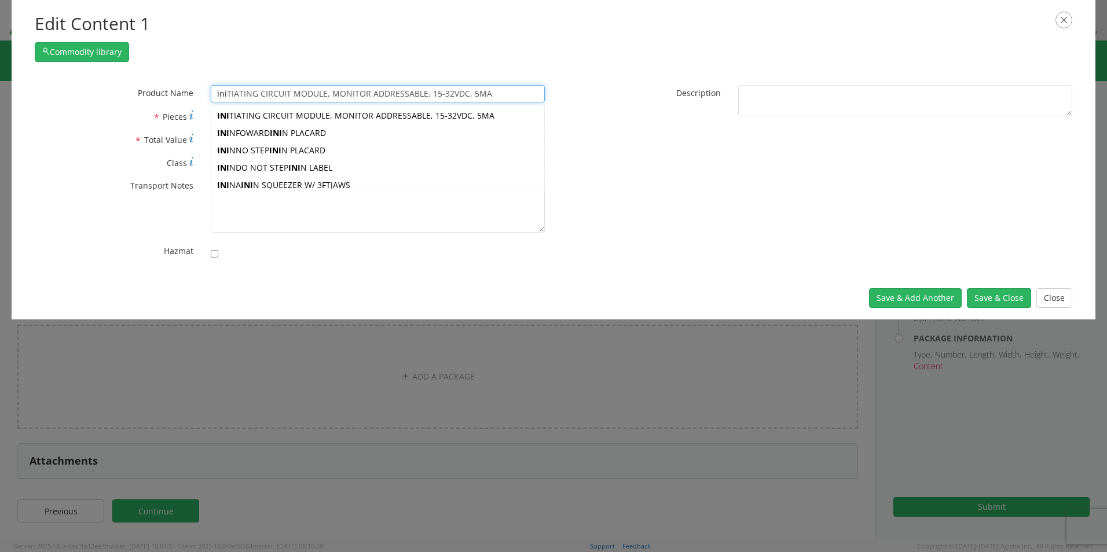
type input "inDICATIOR, DIAL, RANGE 0-1 IN,READING 0 TO 100, LUG BACK"
type input "in"
type input "ink,CARTRIDGE"
type input "ink"
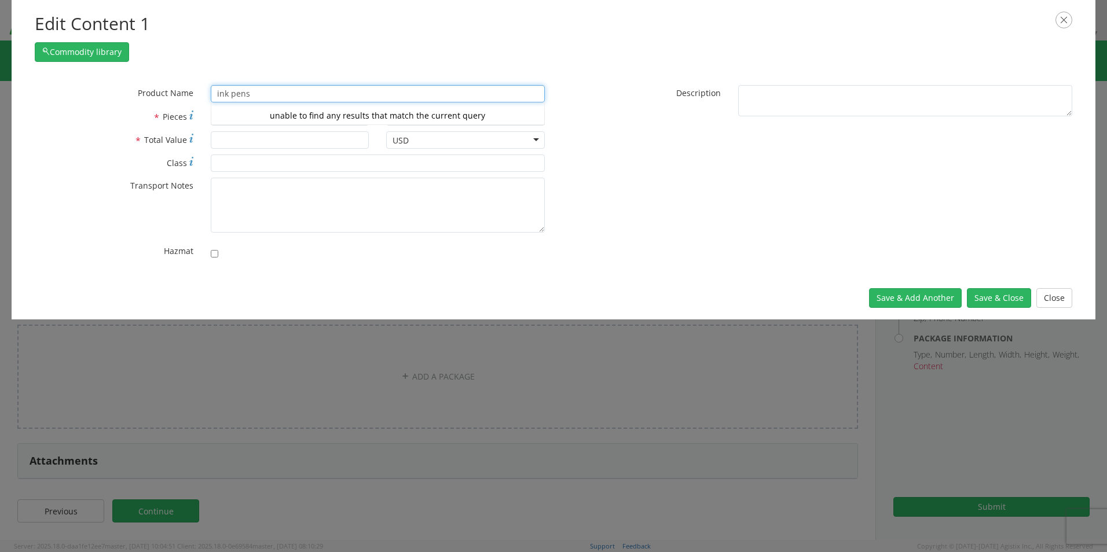
drag, startPoint x: 376, startPoint y: 90, endPoint x: 173, endPoint y: 65, distance: 204.7
click at [173, 65] on div "Edit Content 1 Commodity library * Product Name ink pens ink unable to find any…" at bounding box center [554, 159] width 1084 height 319
type input "p"
type input "peNCIL, AIR, DIE GRINDER, 1/8 IN COLLET, 70,000 RPM"
type input "pe"
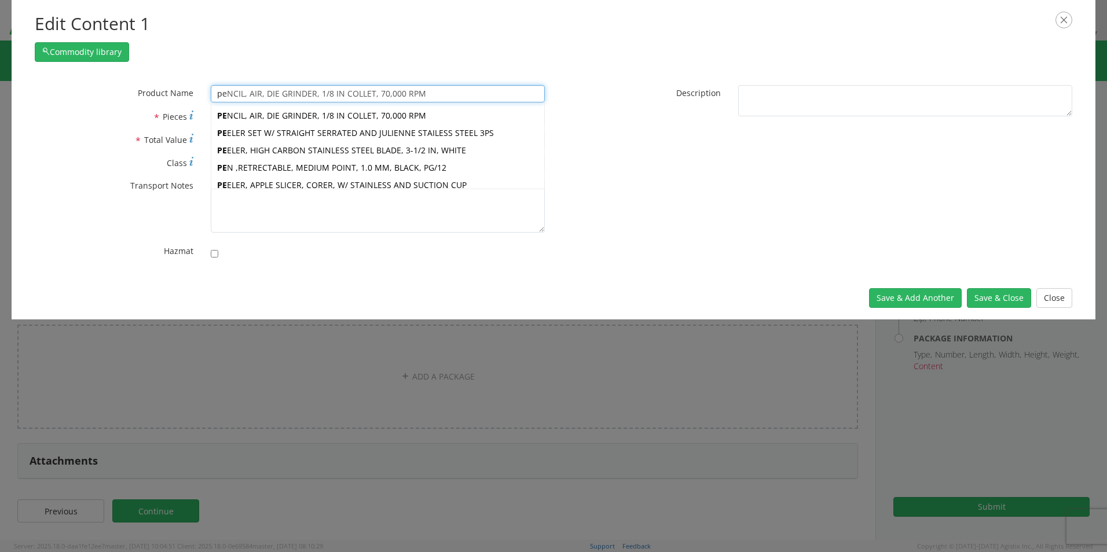
type input "penCIL, AIR, DIE GRINDER, 1/8 IN COLLET, 70,000 RPM"
type input "pen"
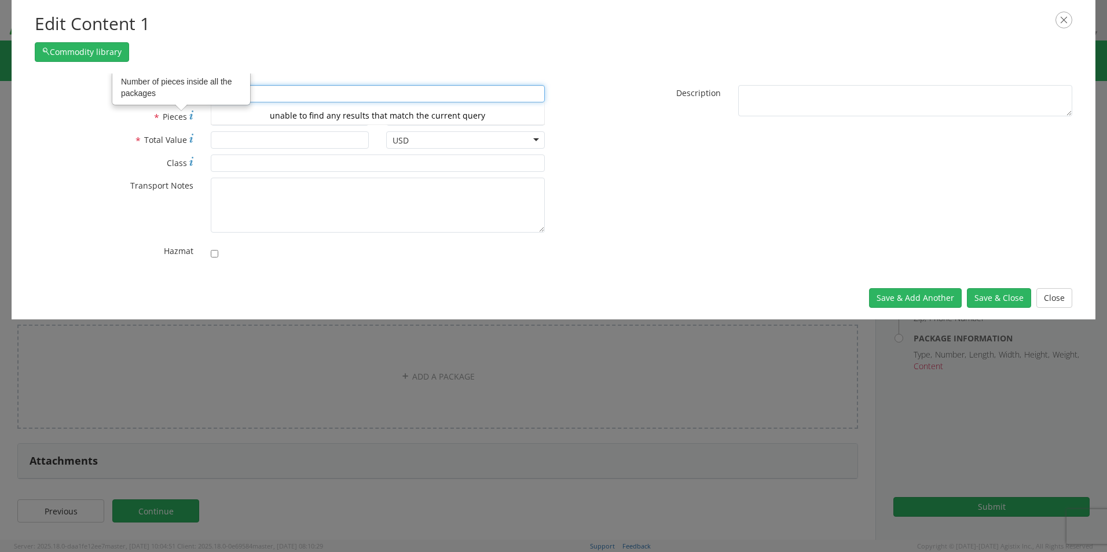
type input "pens"
click at [215, 137] on input "* Total Value" at bounding box center [290, 139] width 159 height 17
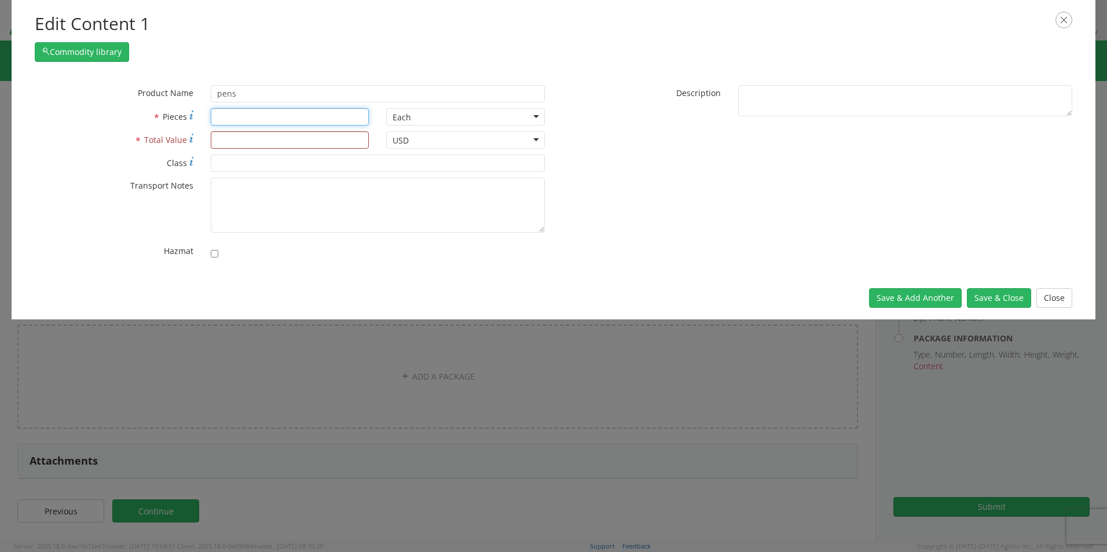
click at [222, 124] on input "* Pieces" at bounding box center [290, 116] width 159 height 17
type input "20"
click at [232, 144] on input "* Total Value" at bounding box center [290, 139] width 159 height 17
type input "5.00"
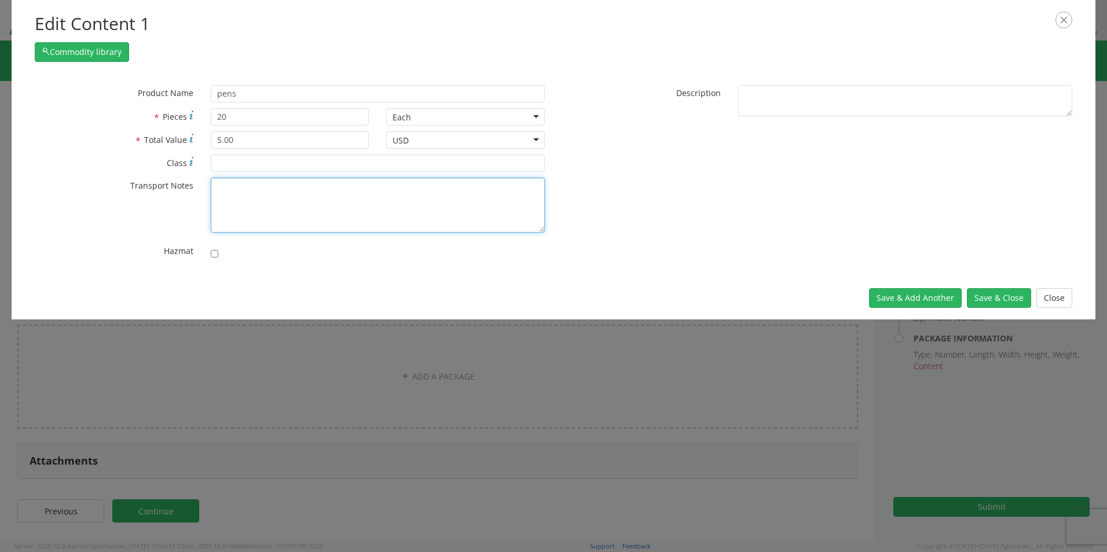
click at [280, 205] on textarea "* Transport Notes" at bounding box center [378, 205] width 334 height 55
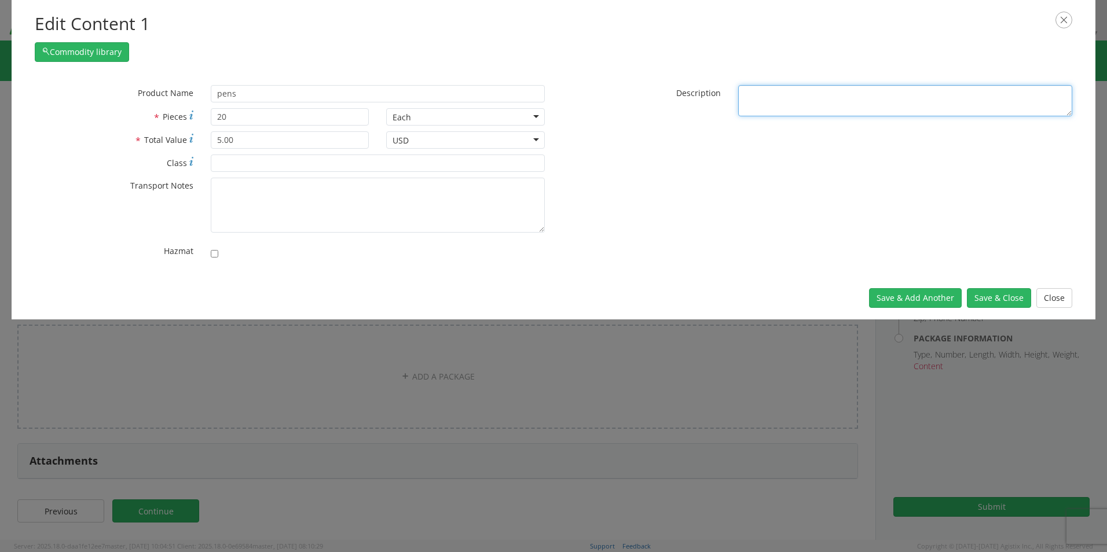
click at [763, 97] on textarea "* Description" at bounding box center [905, 101] width 334 height 32
type textarea "Amentum ink pens"
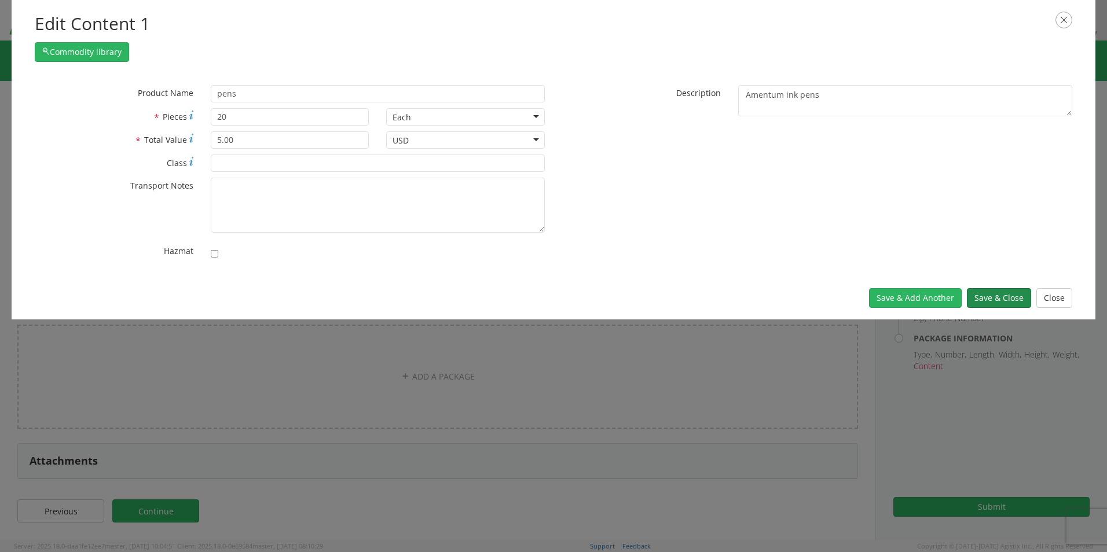
click at [1019, 296] on button "Save & Close" at bounding box center [999, 298] width 64 height 20
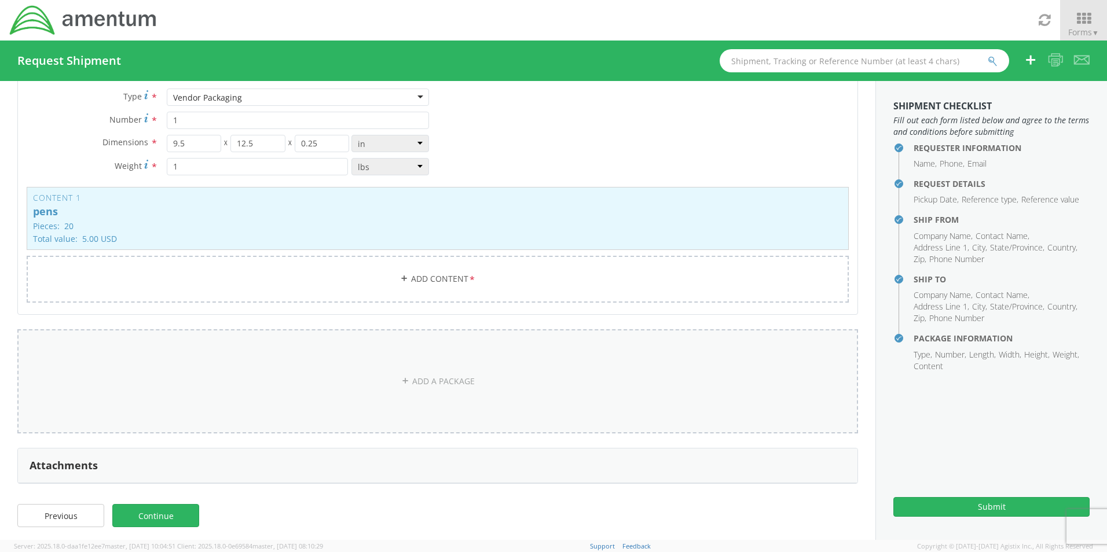
scroll to position [83, 0]
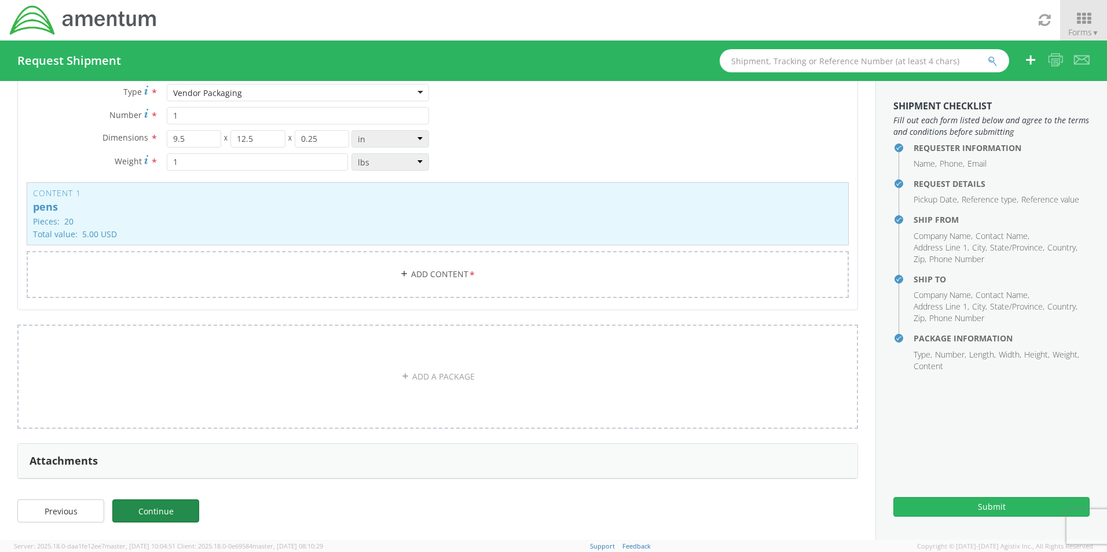
click at [134, 517] on link "Continue" at bounding box center [155, 510] width 87 height 23
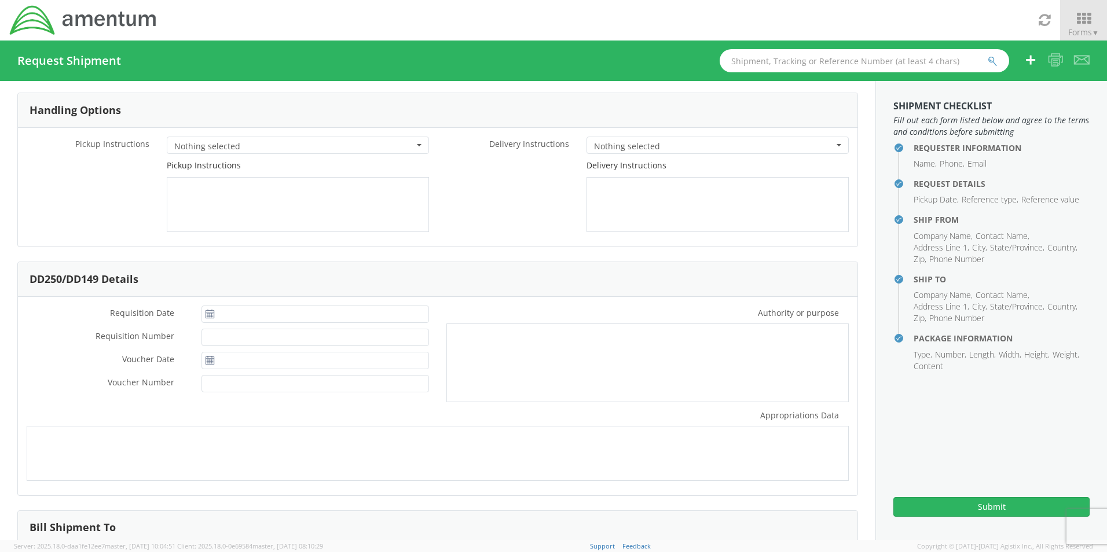
scroll to position [0, 0]
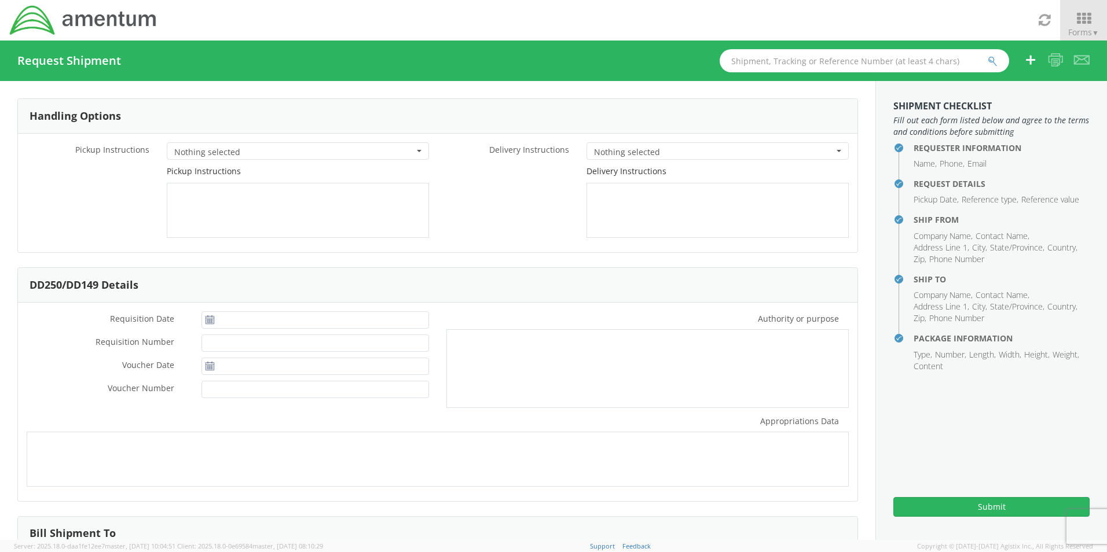
click at [418, 157] on button "Nothing selected" at bounding box center [298, 150] width 262 height 17
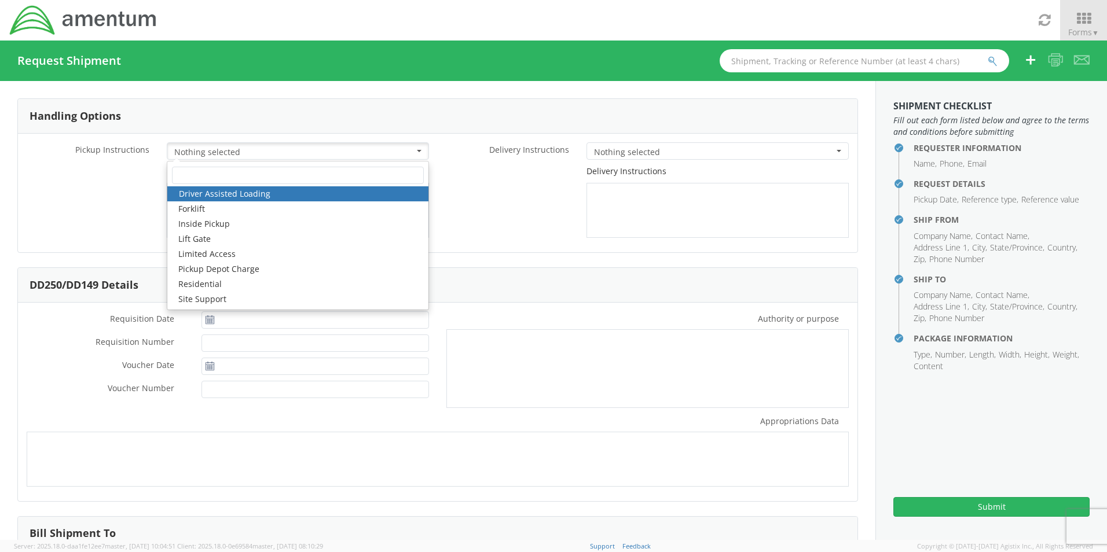
click at [418, 157] on button "Nothing selected" at bounding box center [298, 150] width 262 height 17
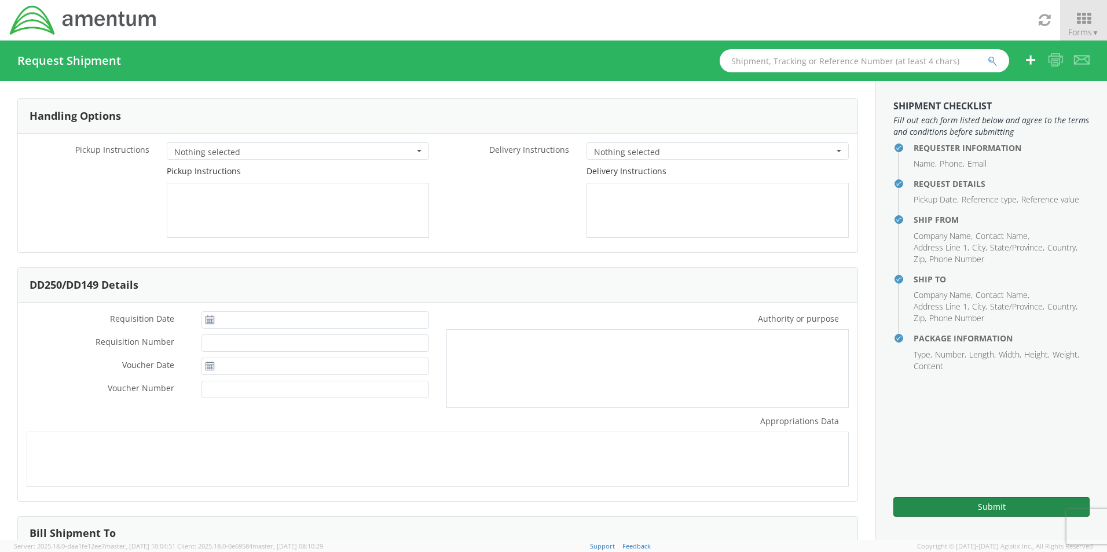
click at [942, 506] on button "Submit" at bounding box center [991, 507] width 196 height 20
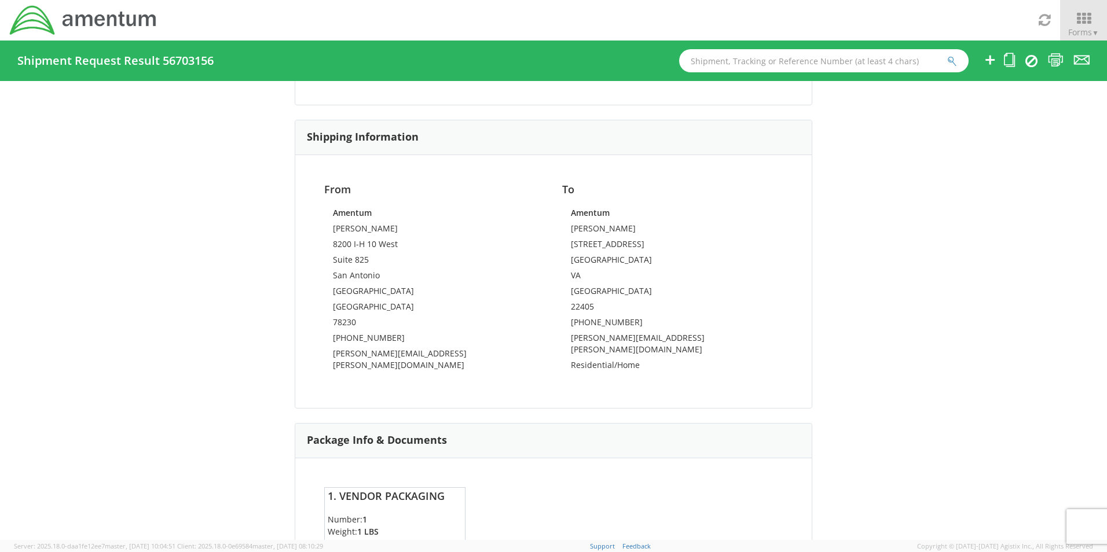
scroll to position [530, 0]
